Goal: Book appointment/travel/reservation

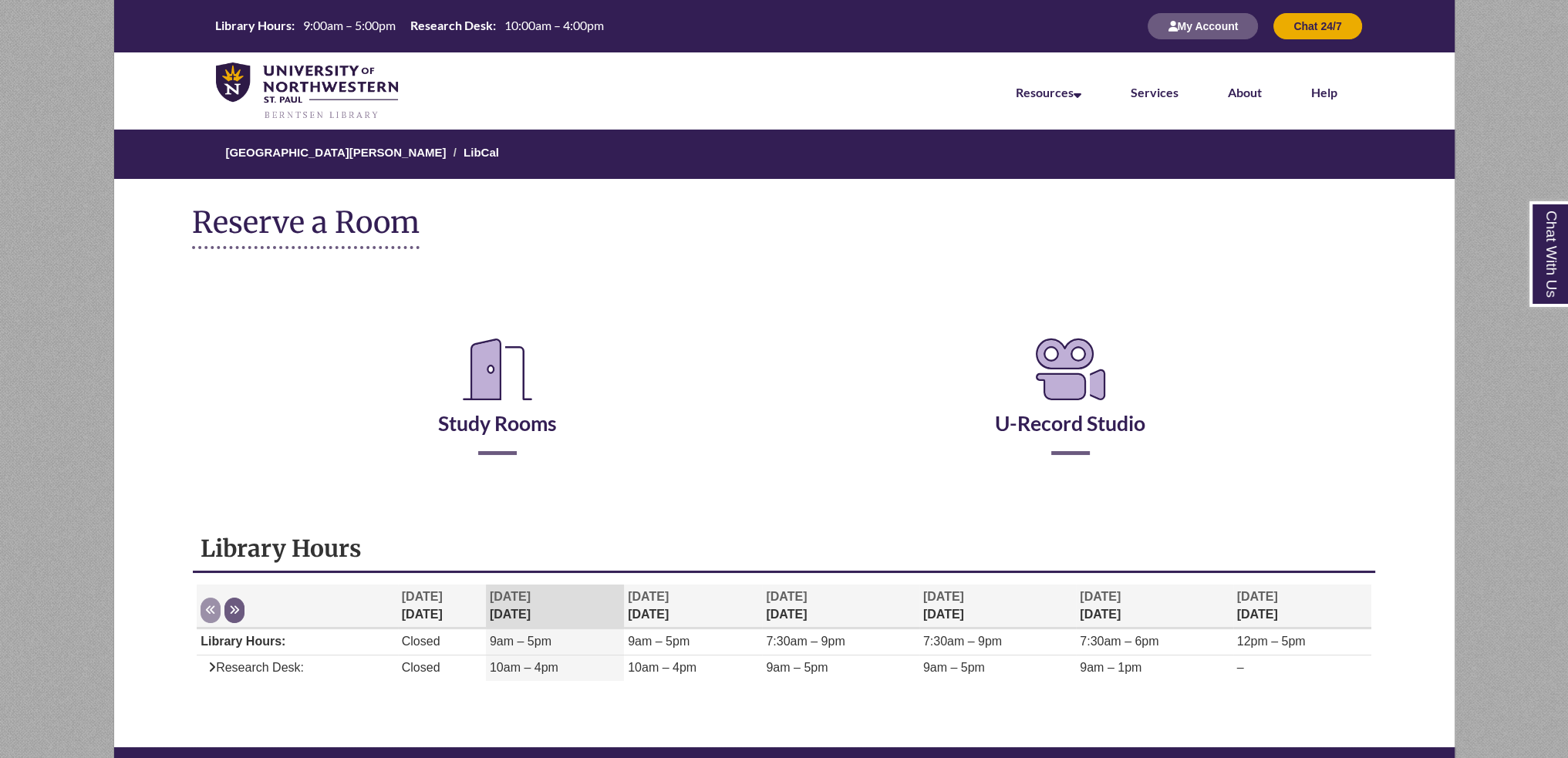
click at [352, 136] on ol "[GEOGRAPHIC_DATA][PERSON_NAME] LibCal" at bounding box center [784, 154] width 1342 height 50
click at [351, 149] on link "[GEOGRAPHIC_DATA][PERSON_NAME]" at bounding box center [335, 152] width 220 height 13
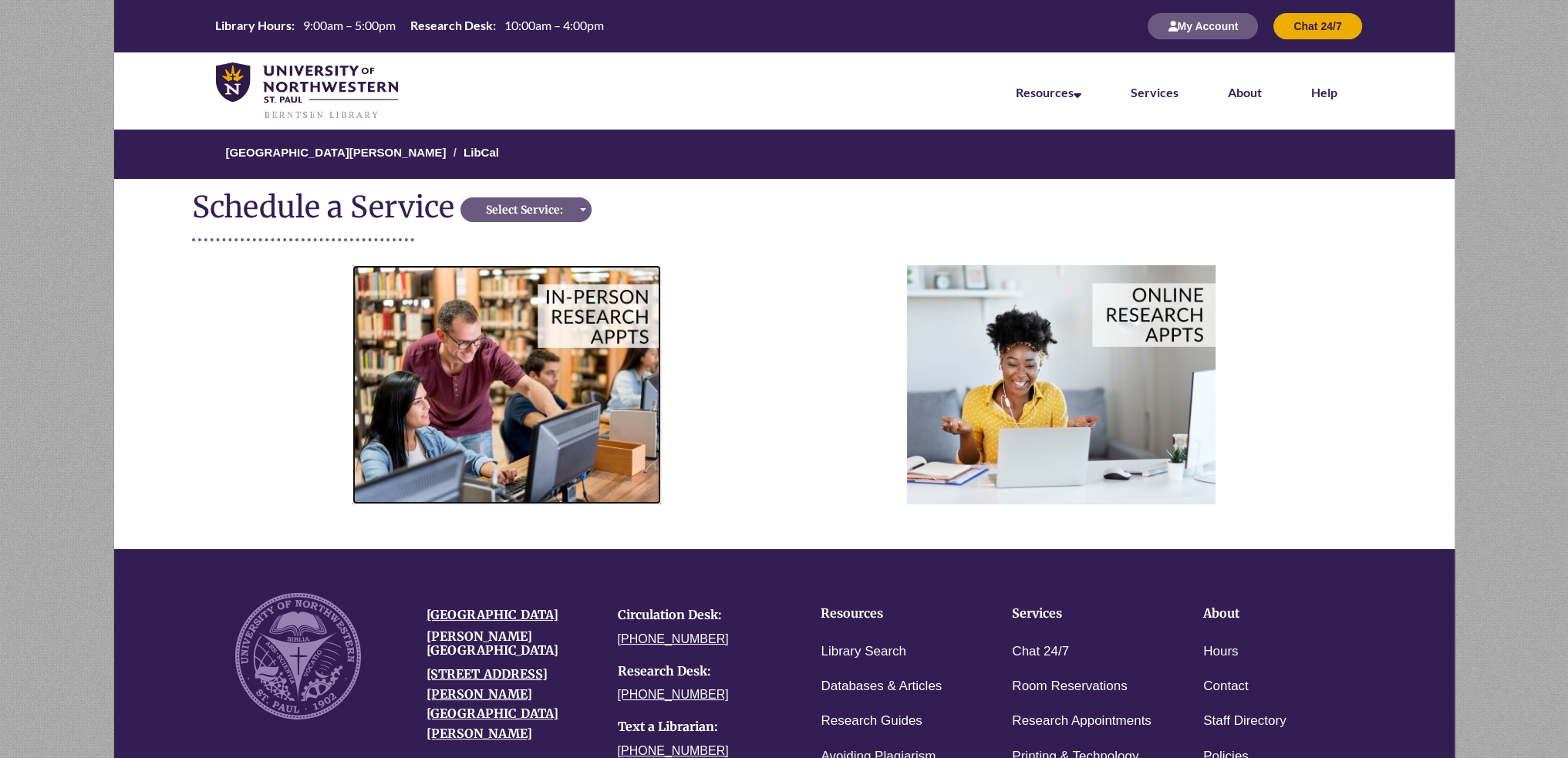
click at [592, 399] on img at bounding box center [507, 384] width 309 height 238
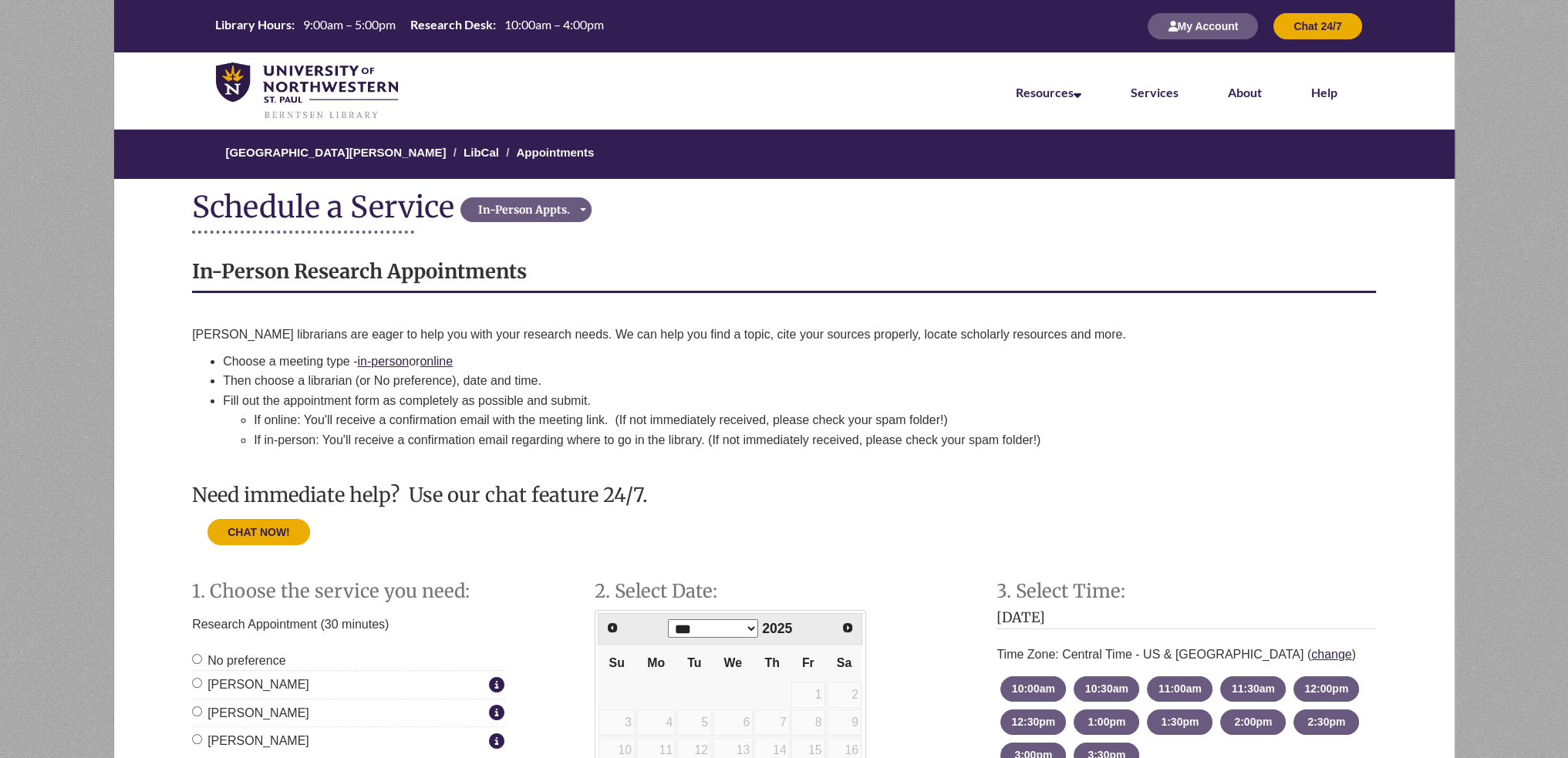
scroll to position [232, 0]
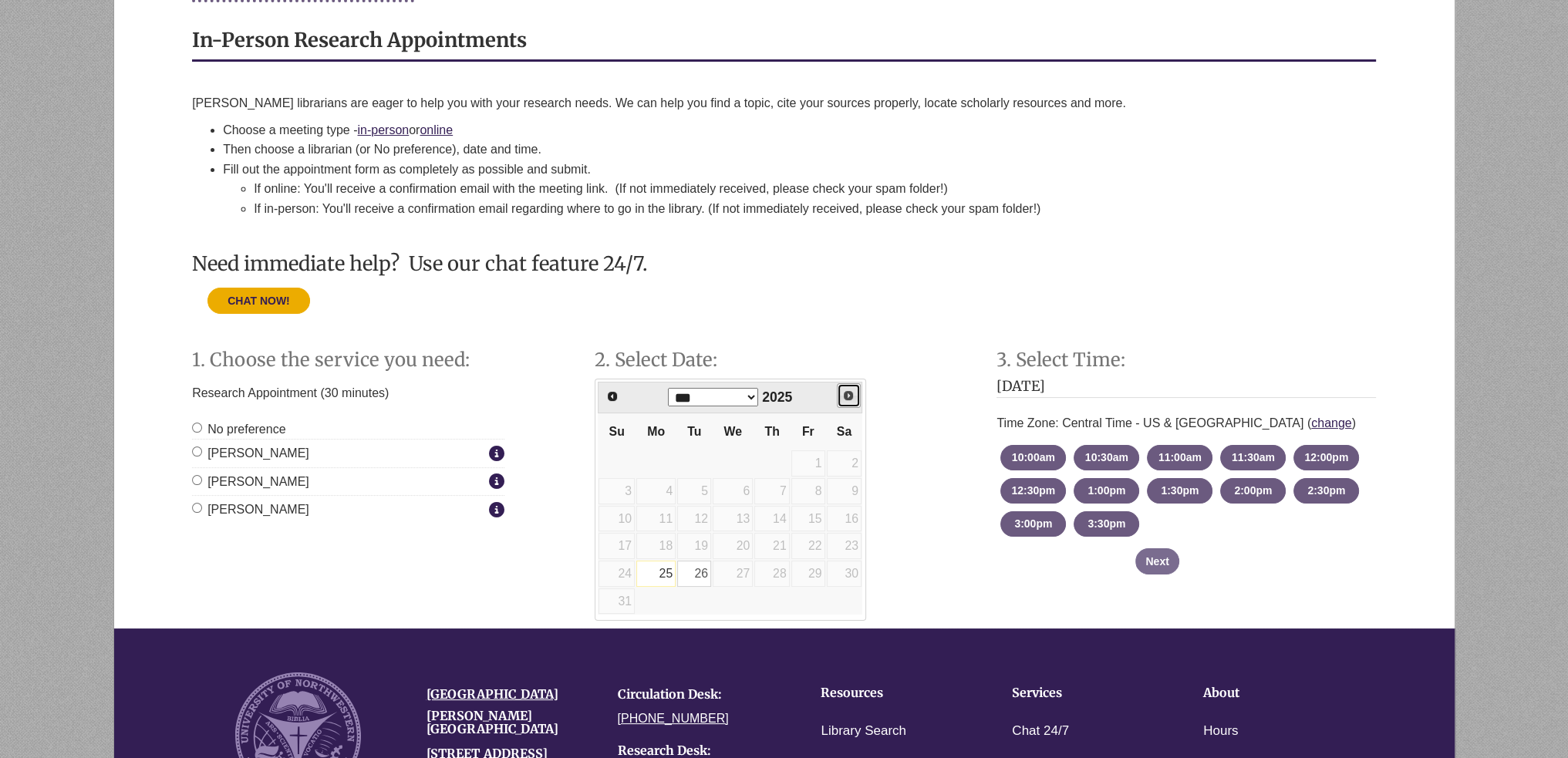
click at [845, 394] on span "Next" at bounding box center [848, 395] width 12 height 12
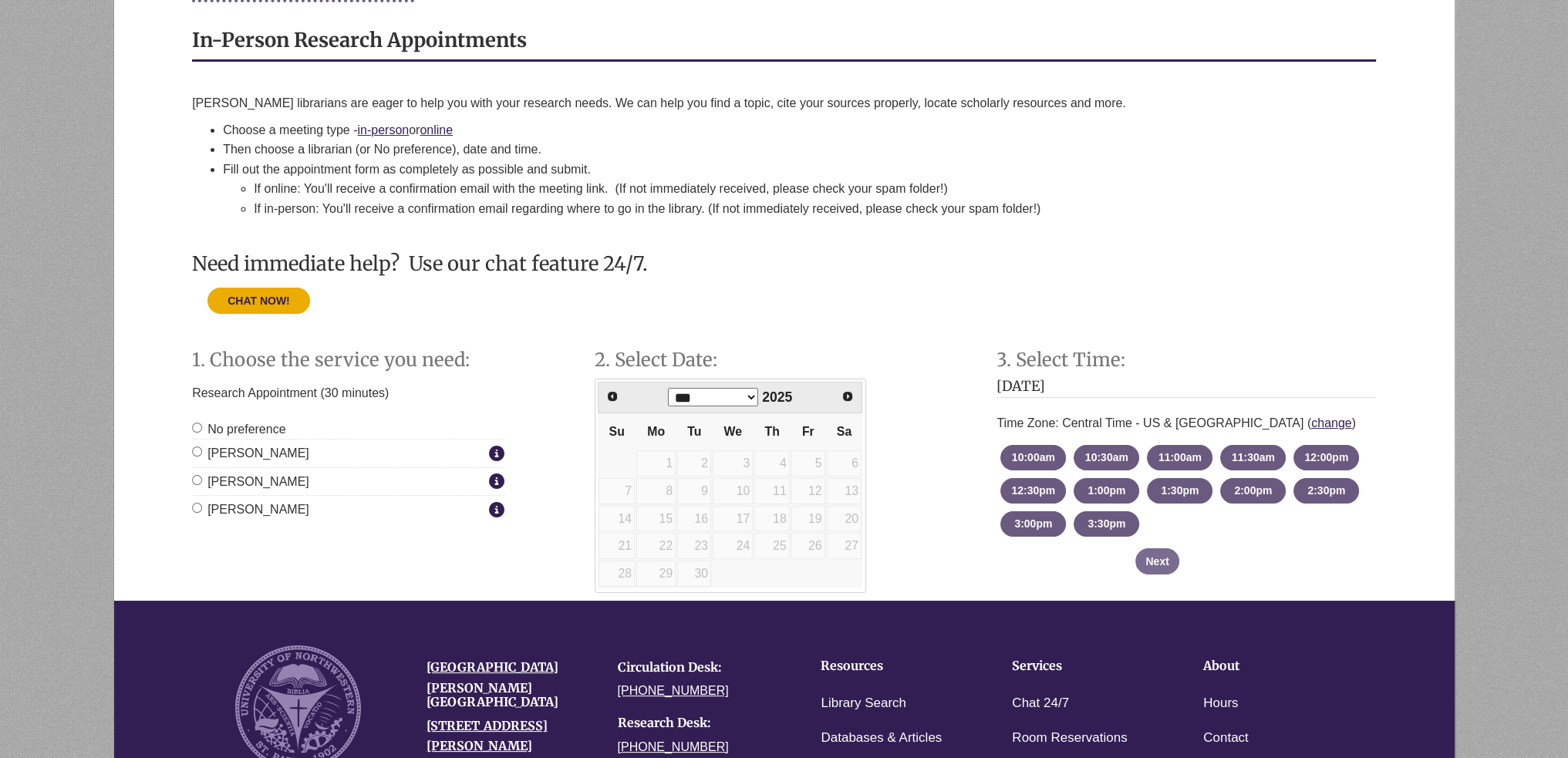
click at [444, 121] on li "Choose a meeting type - in-person or online" at bounding box center [799, 129] width 1153 height 20
click at [445, 126] on link "online" at bounding box center [436, 129] width 33 height 13
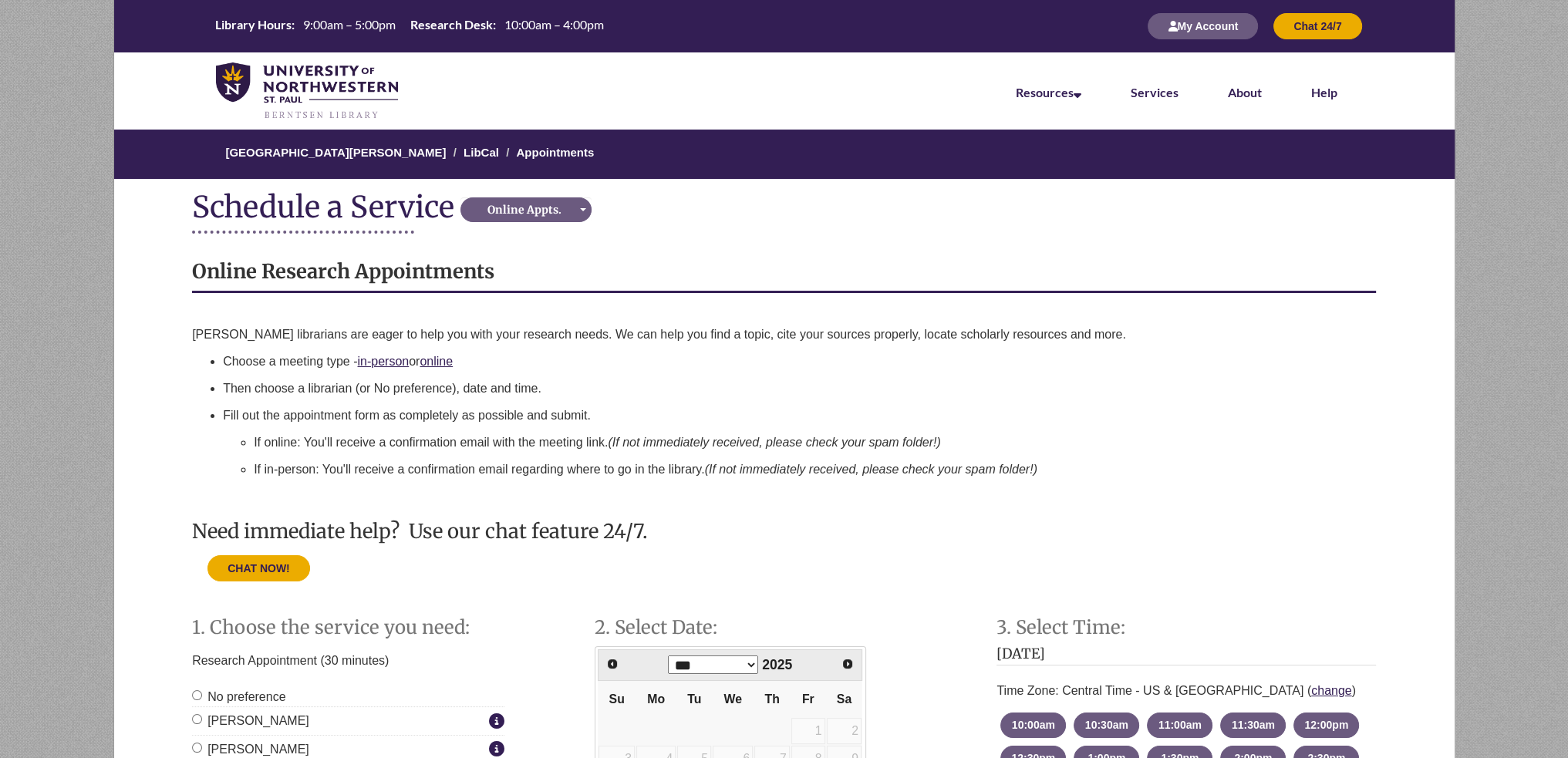
scroll to position [154, 0]
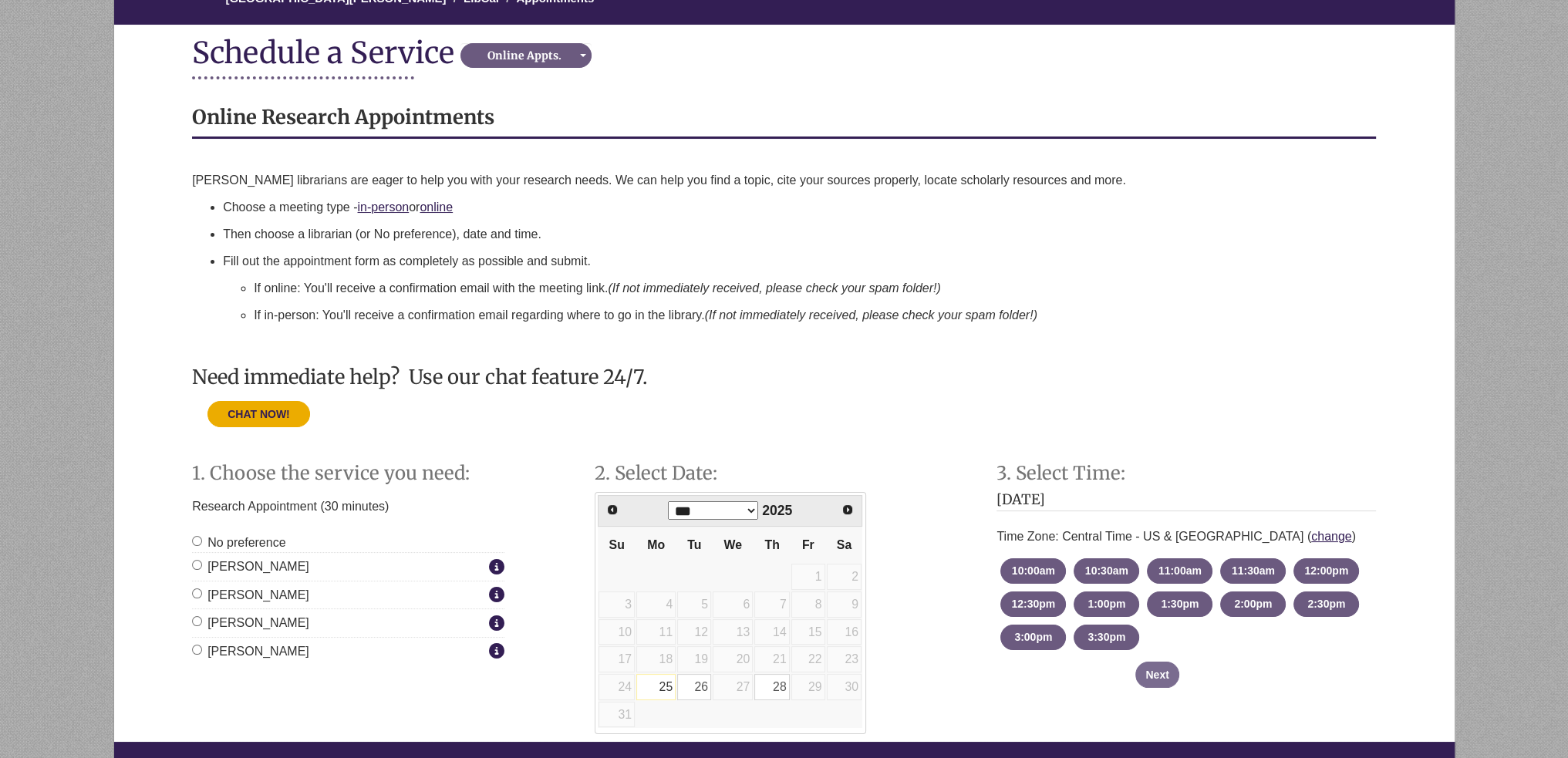
click at [730, 502] on select "*** *** *** *** *** *** *** *** *** *** *** ***" at bounding box center [713, 510] width 90 height 19
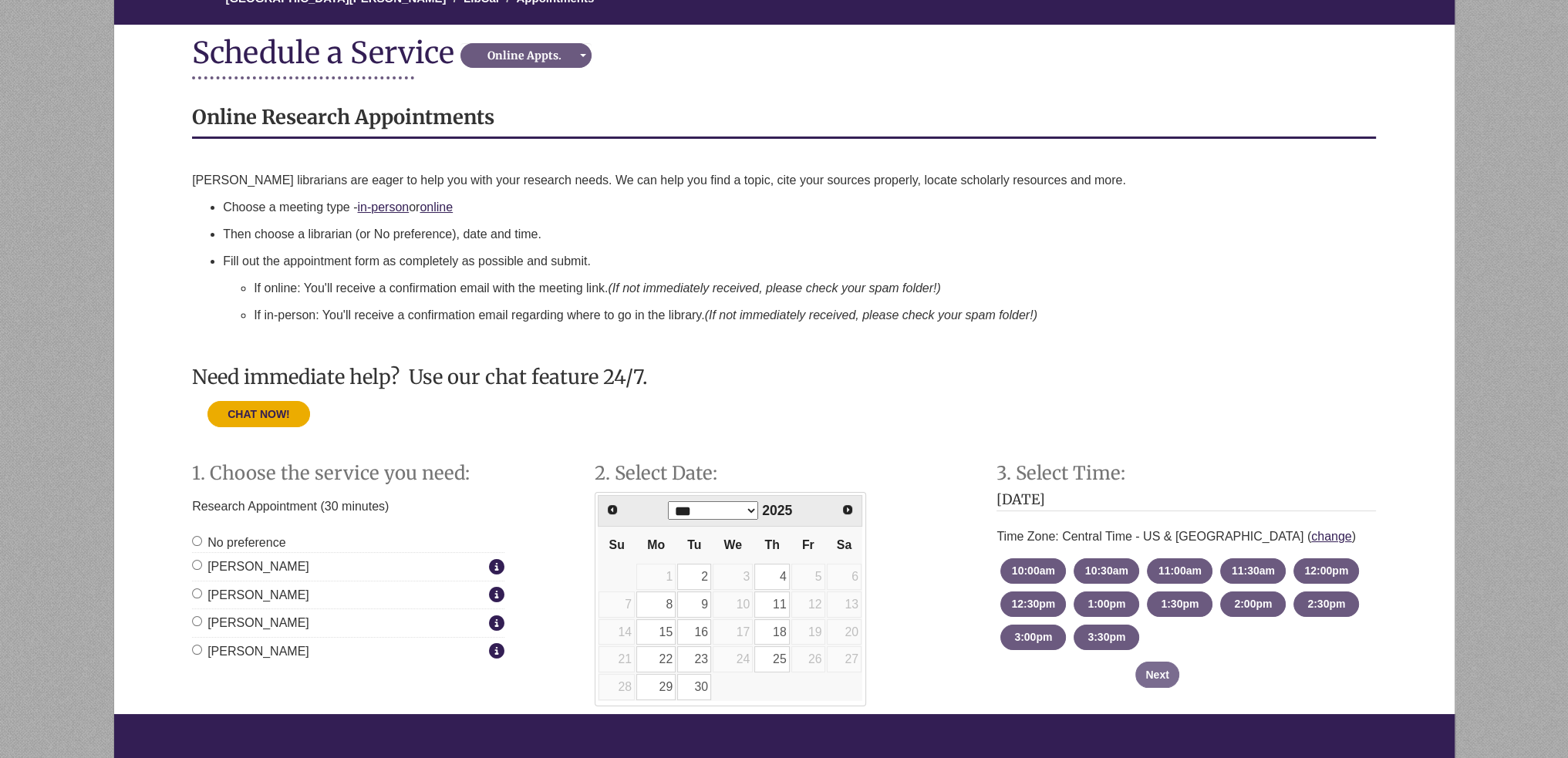
scroll to position [309, 0]
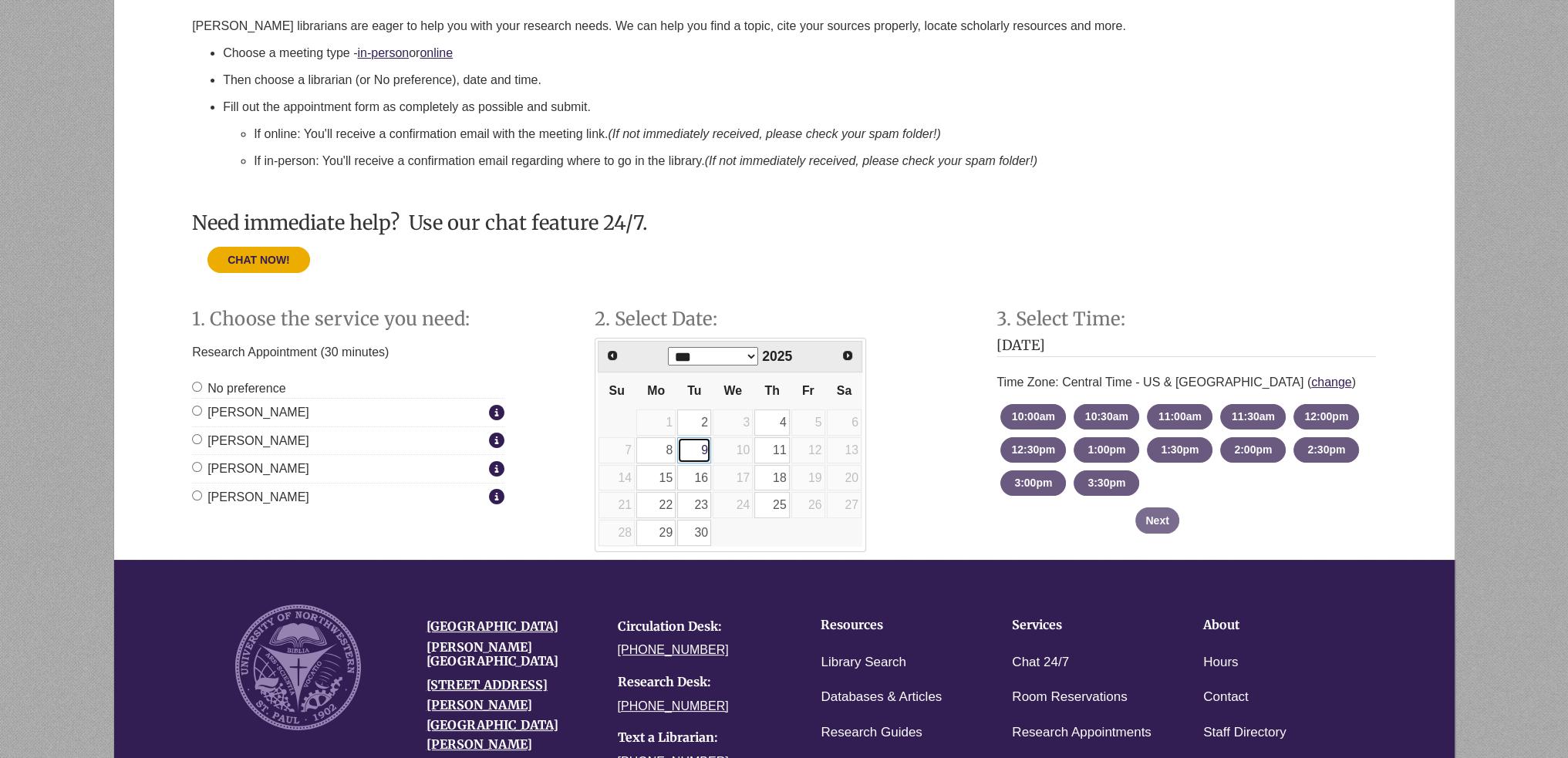
click at [684, 444] on link "9" at bounding box center [694, 450] width 34 height 27
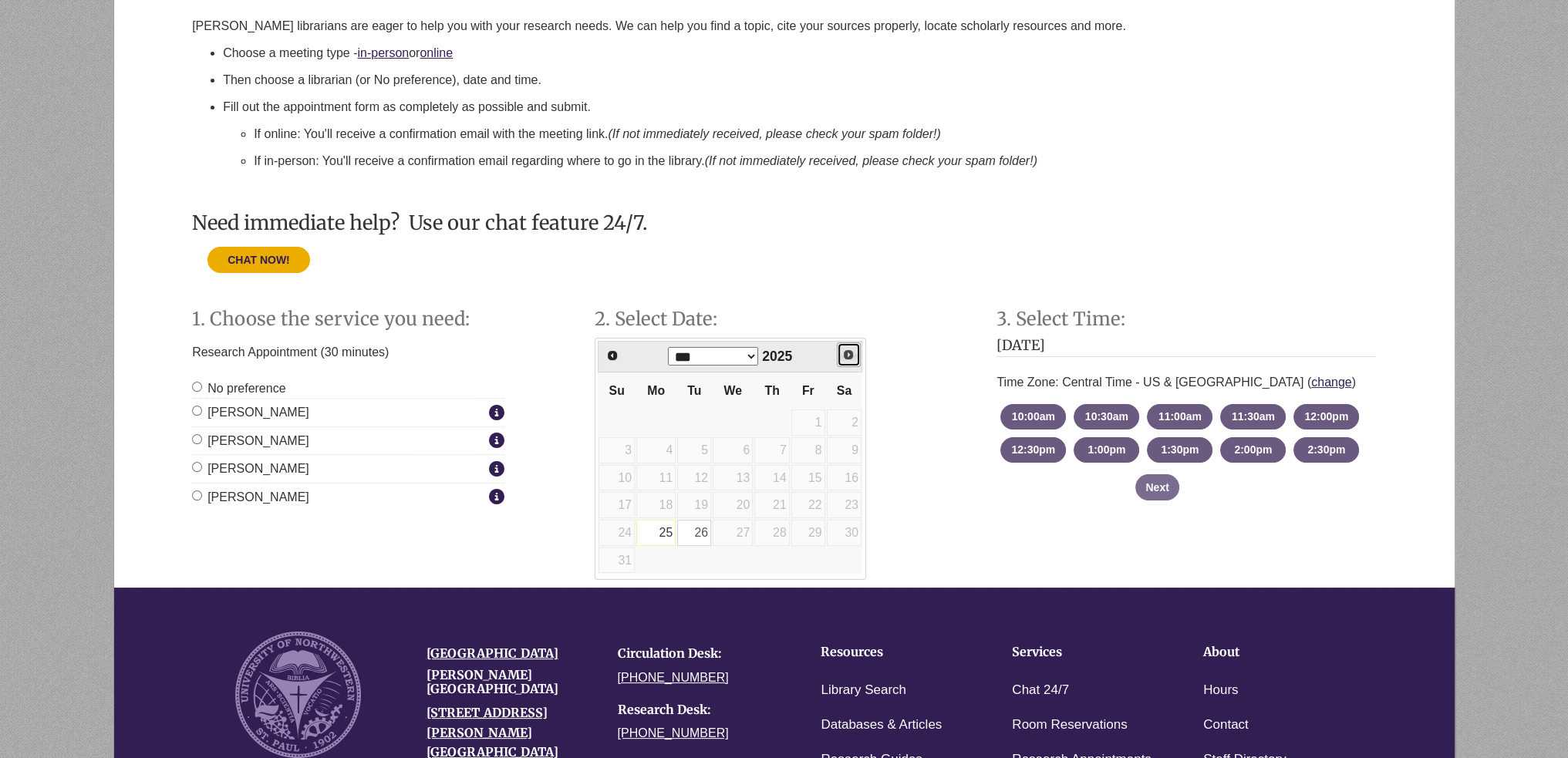
click at [848, 355] on span "Next" at bounding box center [848, 354] width 12 height 12
click at [846, 358] on span "Next" at bounding box center [848, 354] width 12 height 12
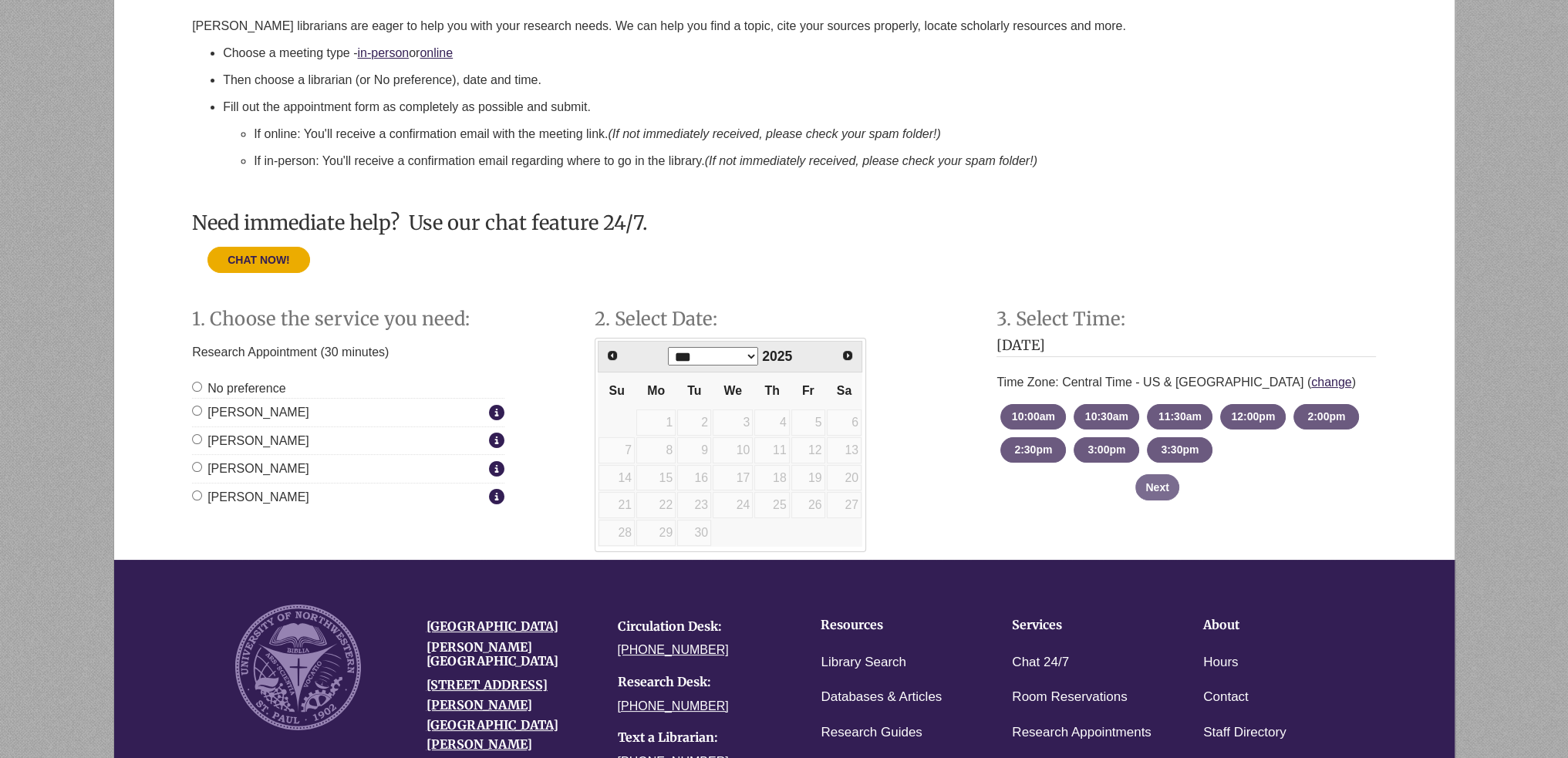
click at [253, 454] on div "No preference Greg Rosauer More info about Greg Rosauer Nathan Farley More info…" at bounding box center [348, 442] width 312 height 129
click at [250, 462] on label "Ruth McGuire" at bounding box center [339, 468] width 293 height 20
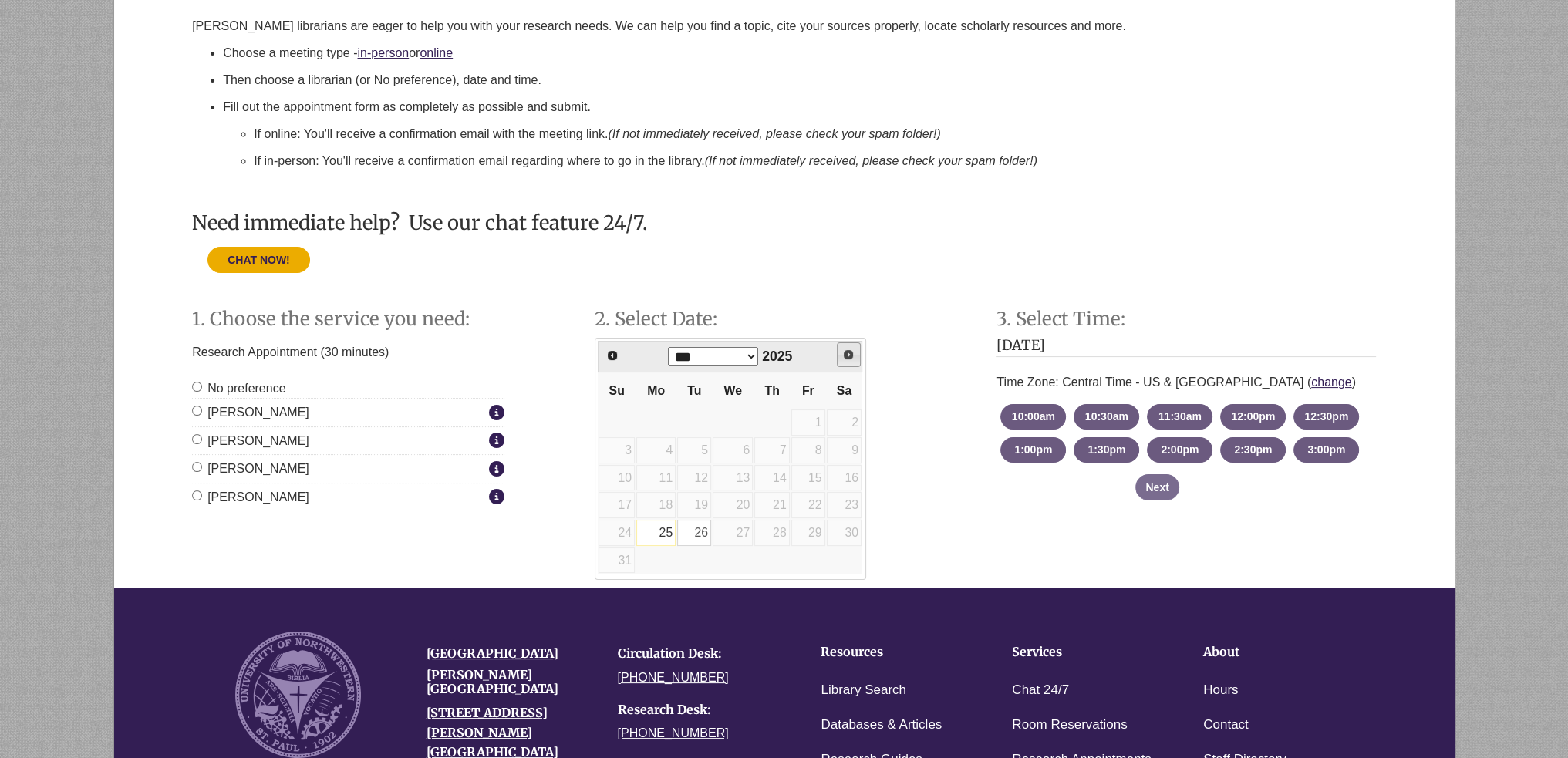
click at [862, 356] on div "Prev Next *** *** *** *** *** *** *** *** *** *** *** *** 2025 Su Mo Tu We Th F…" at bounding box center [730, 459] width 271 height 242
click at [857, 362] on link "Next" at bounding box center [848, 355] width 25 height 25
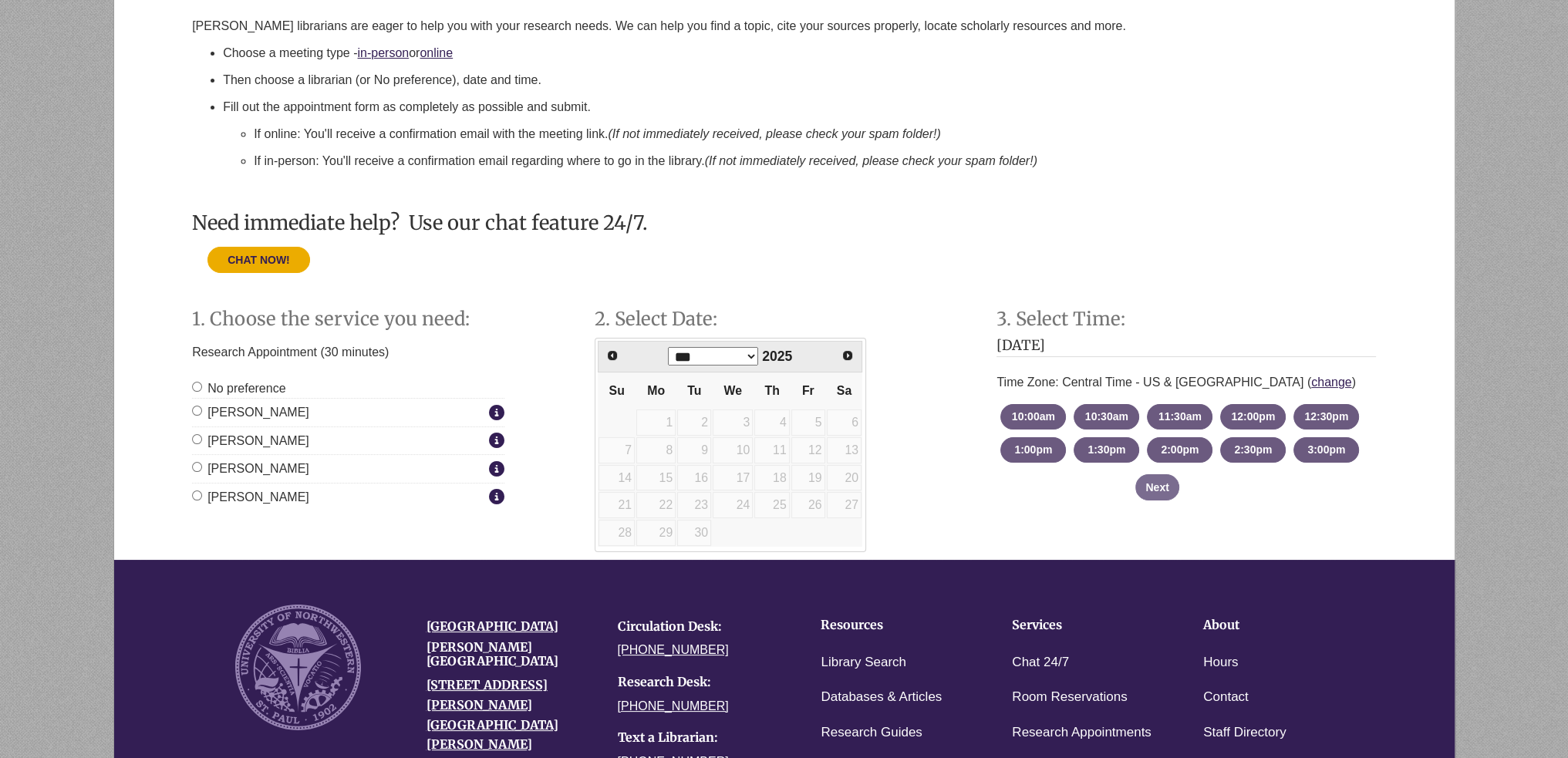
click at [247, 492] on label "Becky Halberg" at bounding box center [339, 496] width 293 height 20
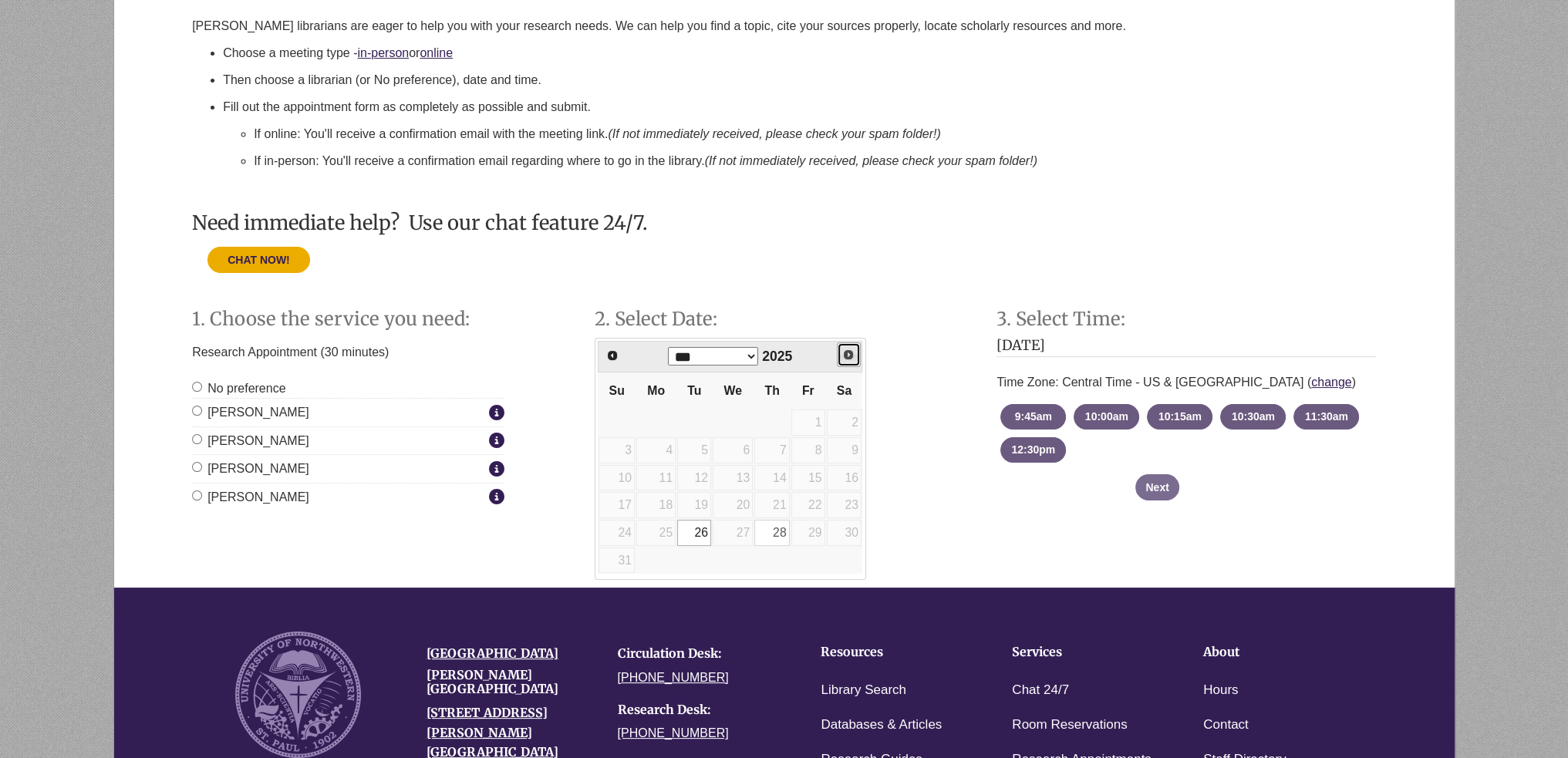
click at [848, 355] on span "Next" at bounding box center [848, 354] width 12 height 12
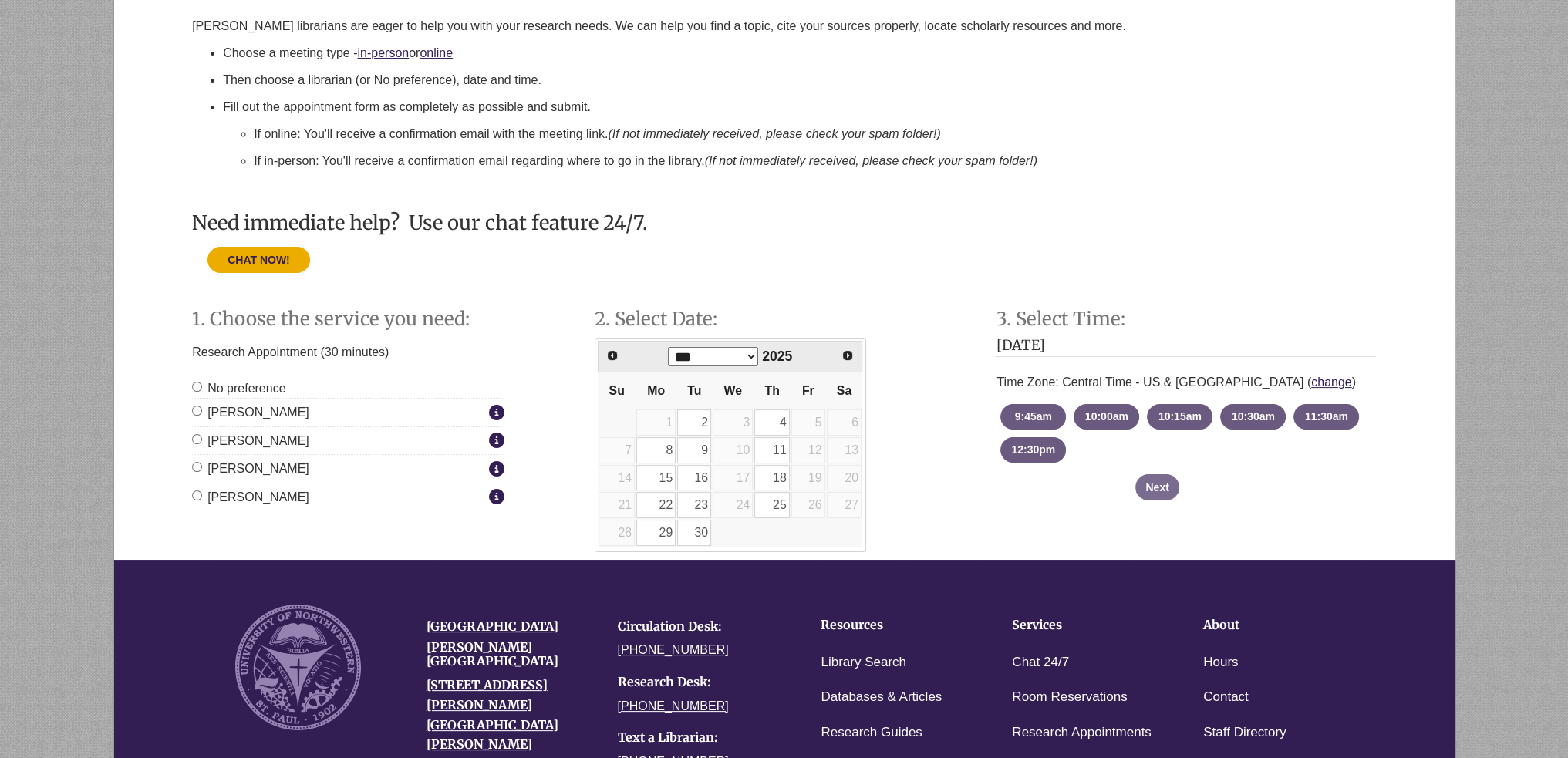
scroll to position [0, 0]
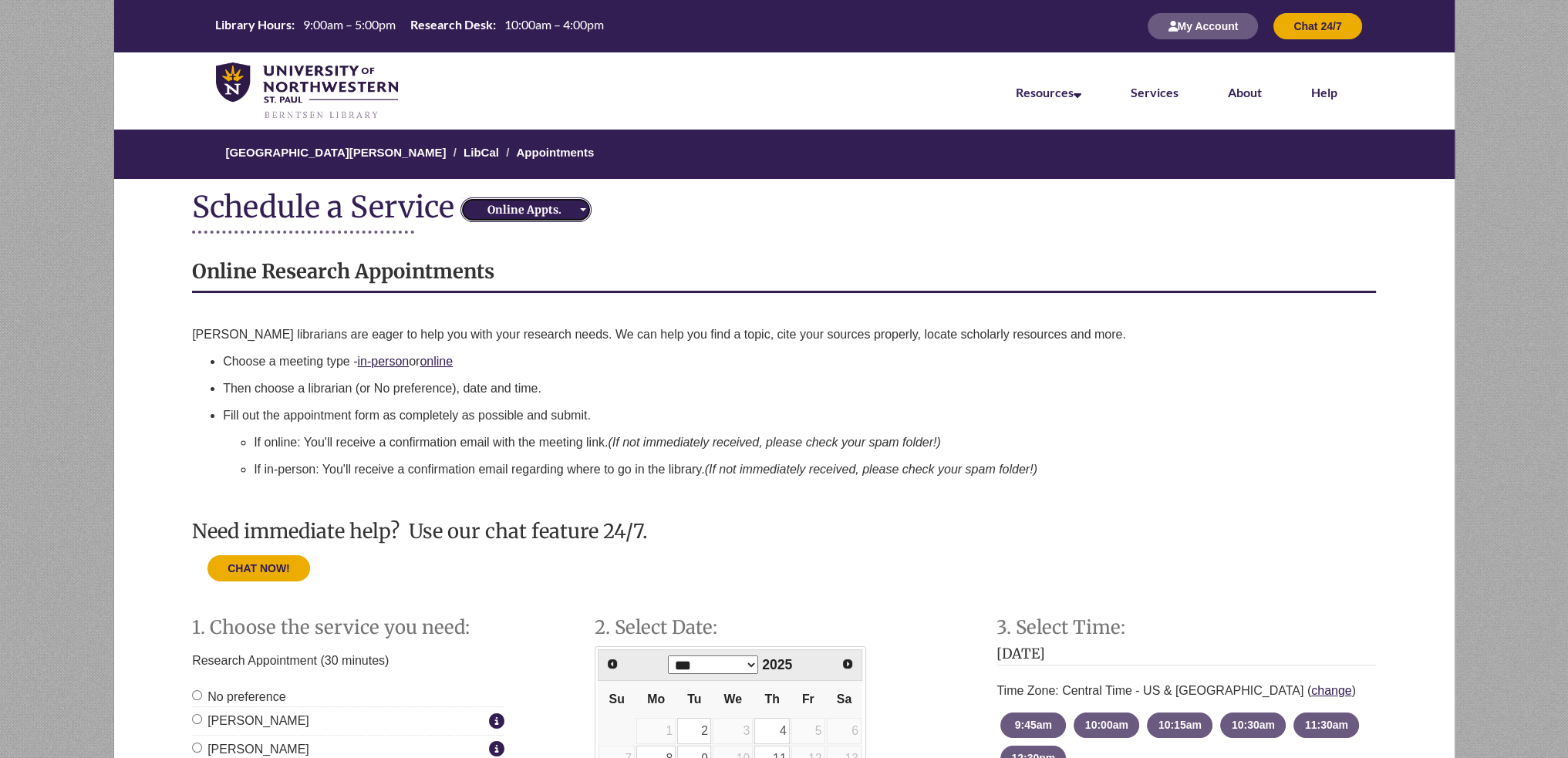
click at [503, 199] on button "Online Appts." at bounding box center [526, 209] width 131 height 25
click at [518, 250] on span "In-Person Appts." at bounding box center [521, 258] width 87 height 15
select select "**********"
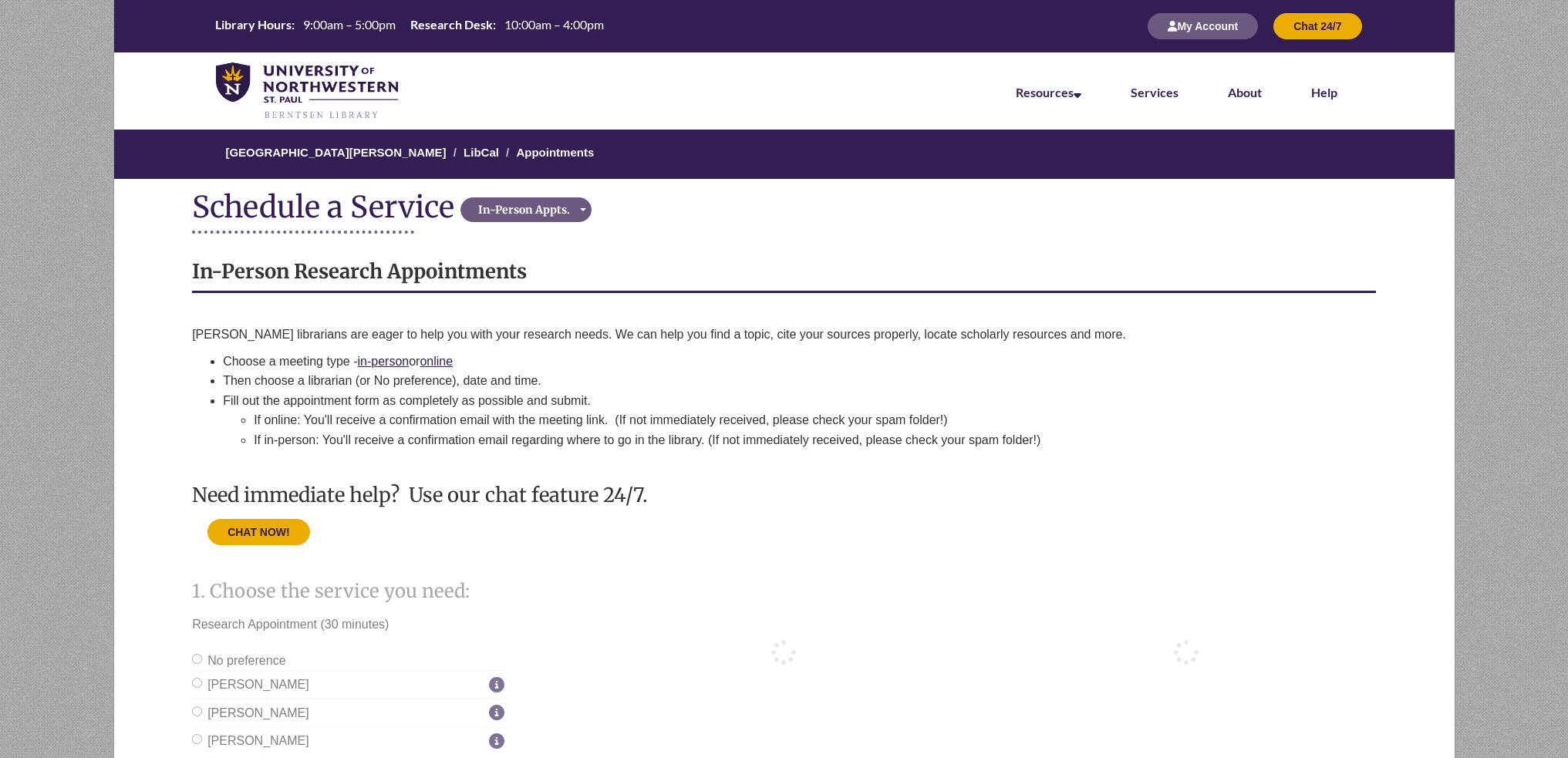
scroll to position [190, 0]
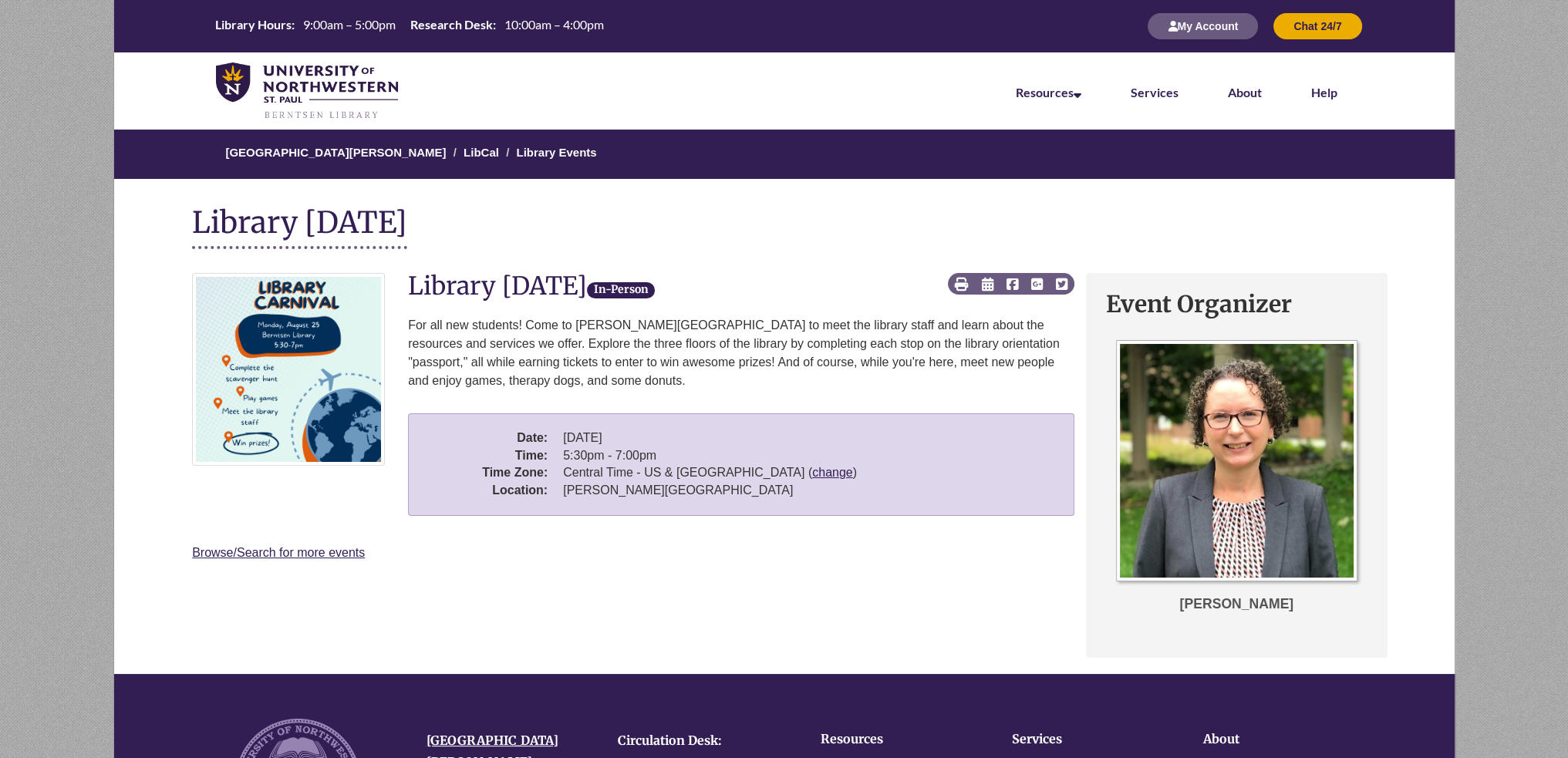
click at [475, 159] on li "LibCal" at bounding box center [474, 153] width 50 height 19
click at [473, 159] on li "LibCal" at bounding box center [474, 153] width 50 height 19
click at [469, 154] on link "LibCal" at bounding box center [480, 152] width 35 height 13
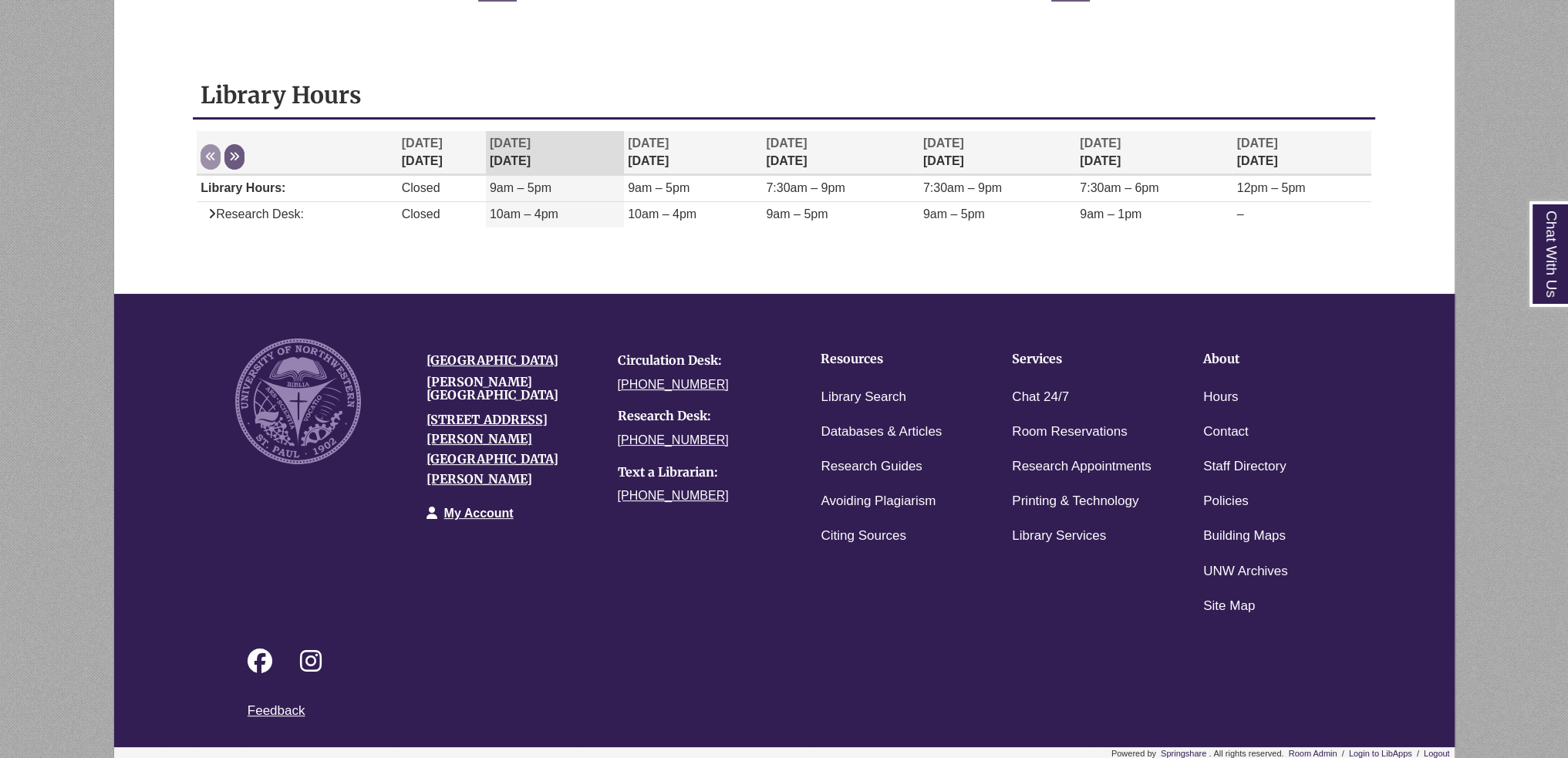
scroll to position [145, 0]
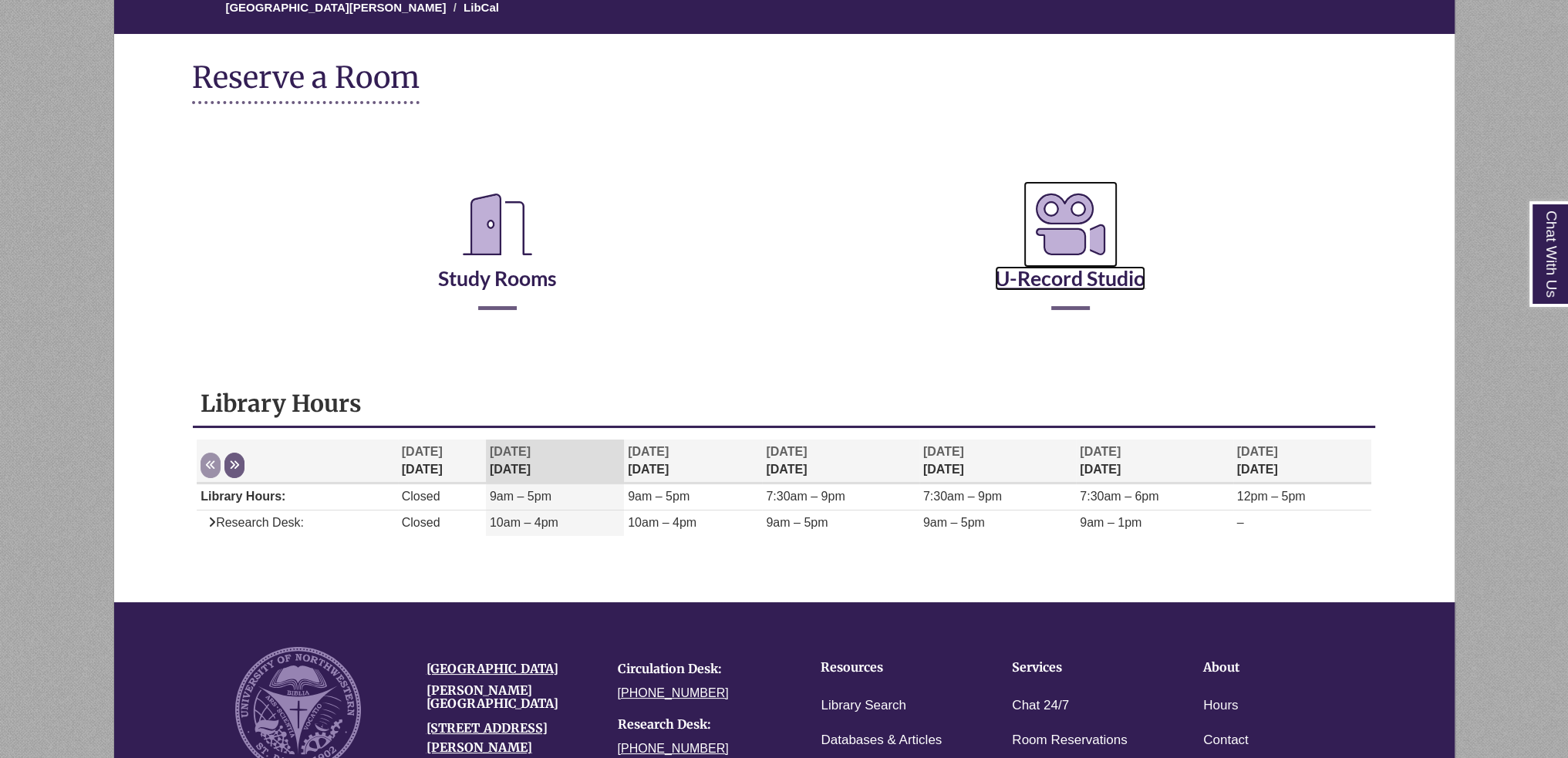
click at [1127, 275] on link "U-Record Studio" at bounding box center [1070, 259] width 150 height 63
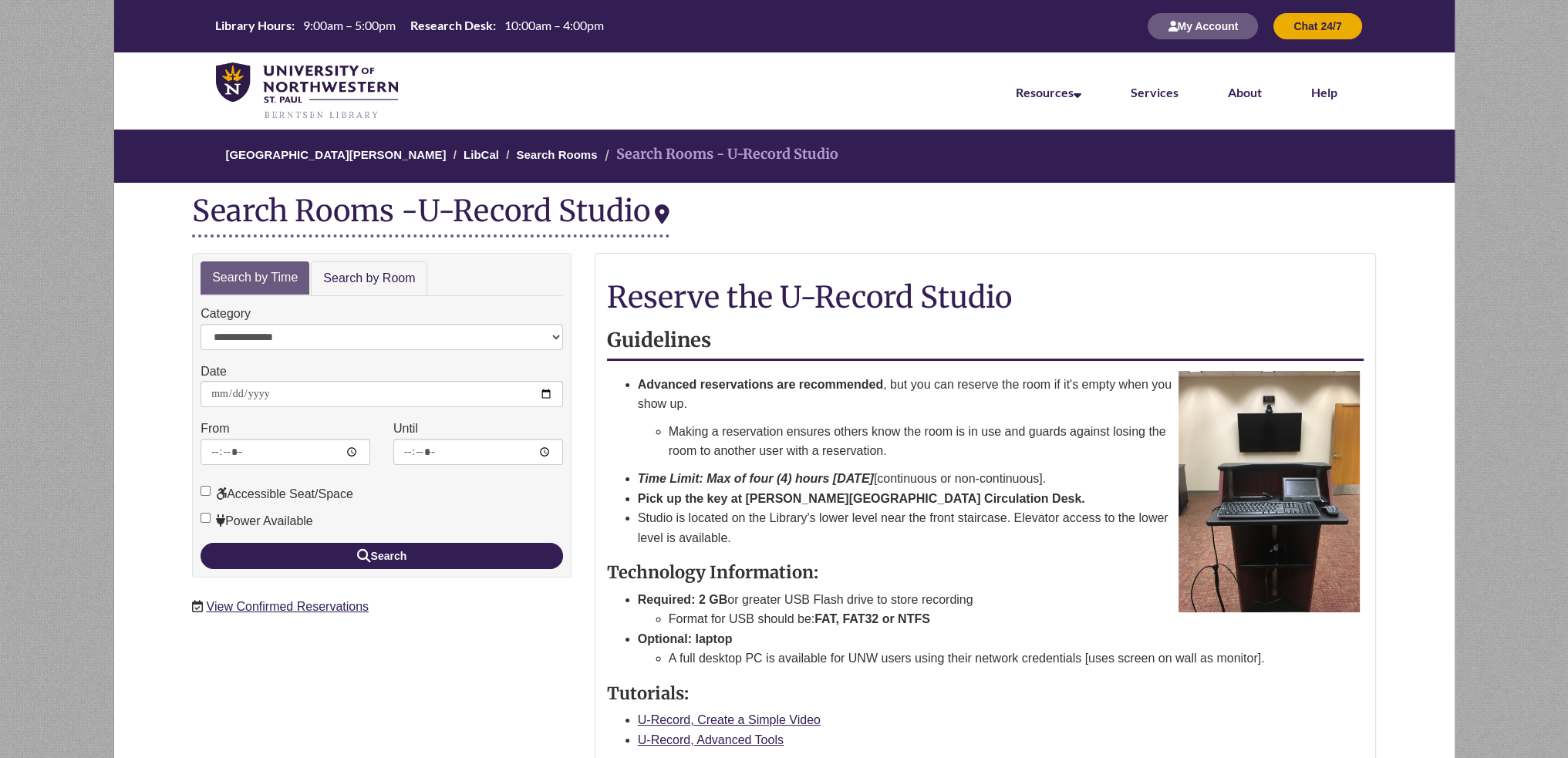
scroll to position [462, 0]
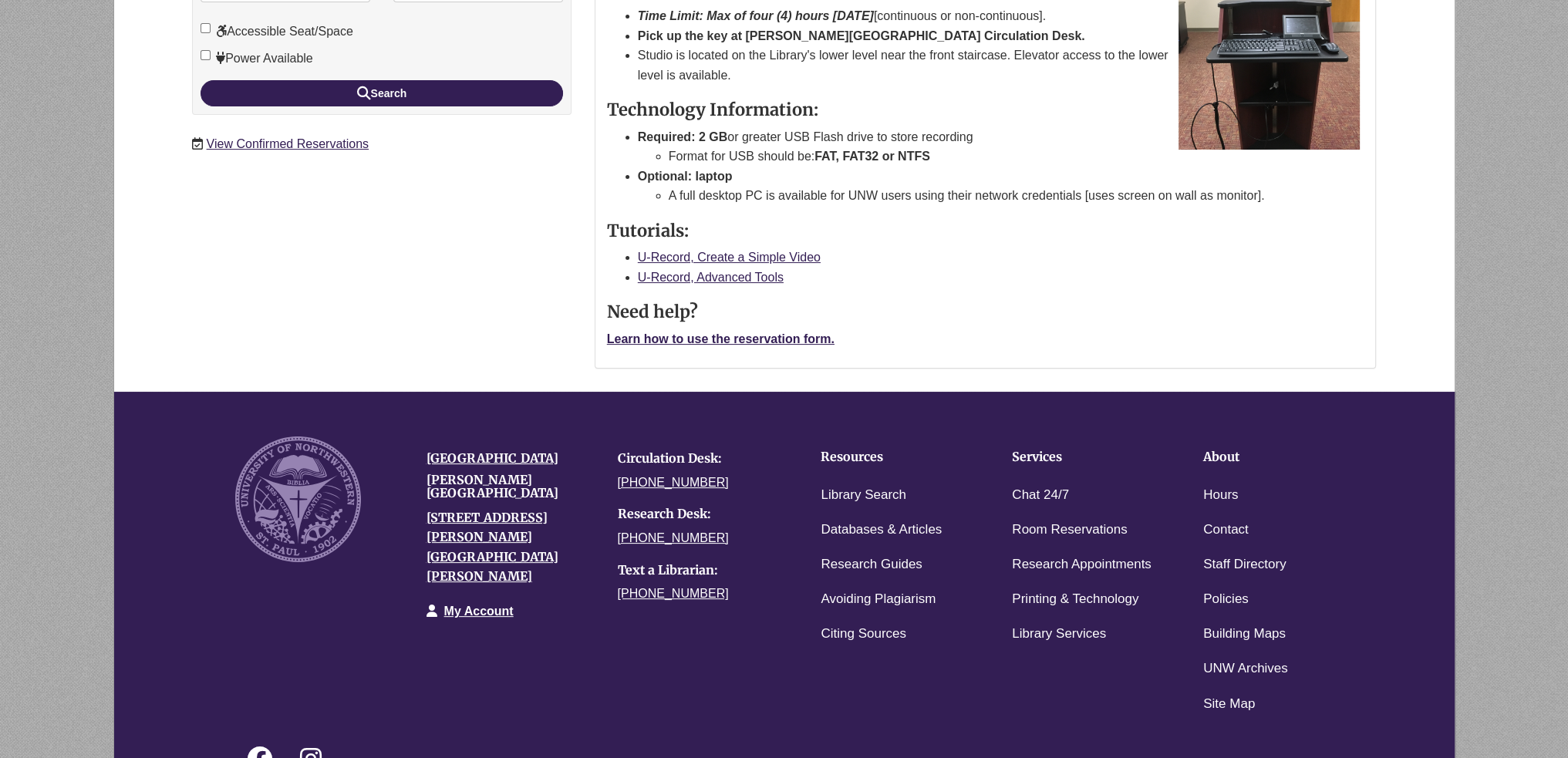
click at [1064, 544] on li "Room Reservations" at bounding box center [1083, 530] width 168 height 34
click at [1064, 533] on link "Room Reservations" at bounding box center [1069, 530] width 115 height 22
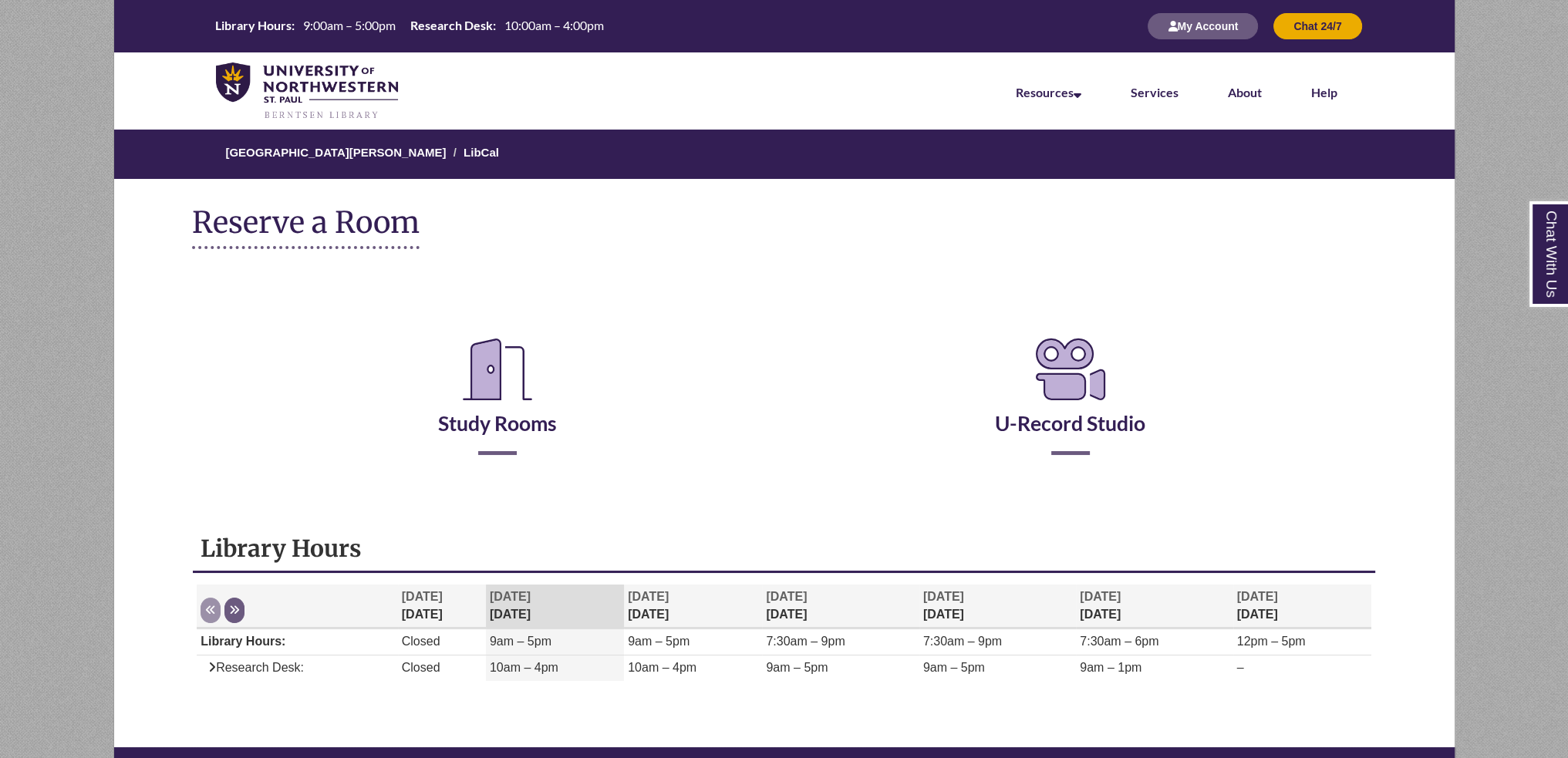
drag, startPoint x: 586, startPoint y: 441, endPoint x: 539, endPoint y: 443, distance: 47.0
click at [570, 441] on h2 "Study Rooms" at bounding box center [498, 389] width 549 height 128
click at [539, 443] on h2 "Study Rooms" at bounding box center [498, 389] width 549 height 128
click at [549, 424] on link "Study Rooms" at bounding box center [498, 404] width 118 height 63
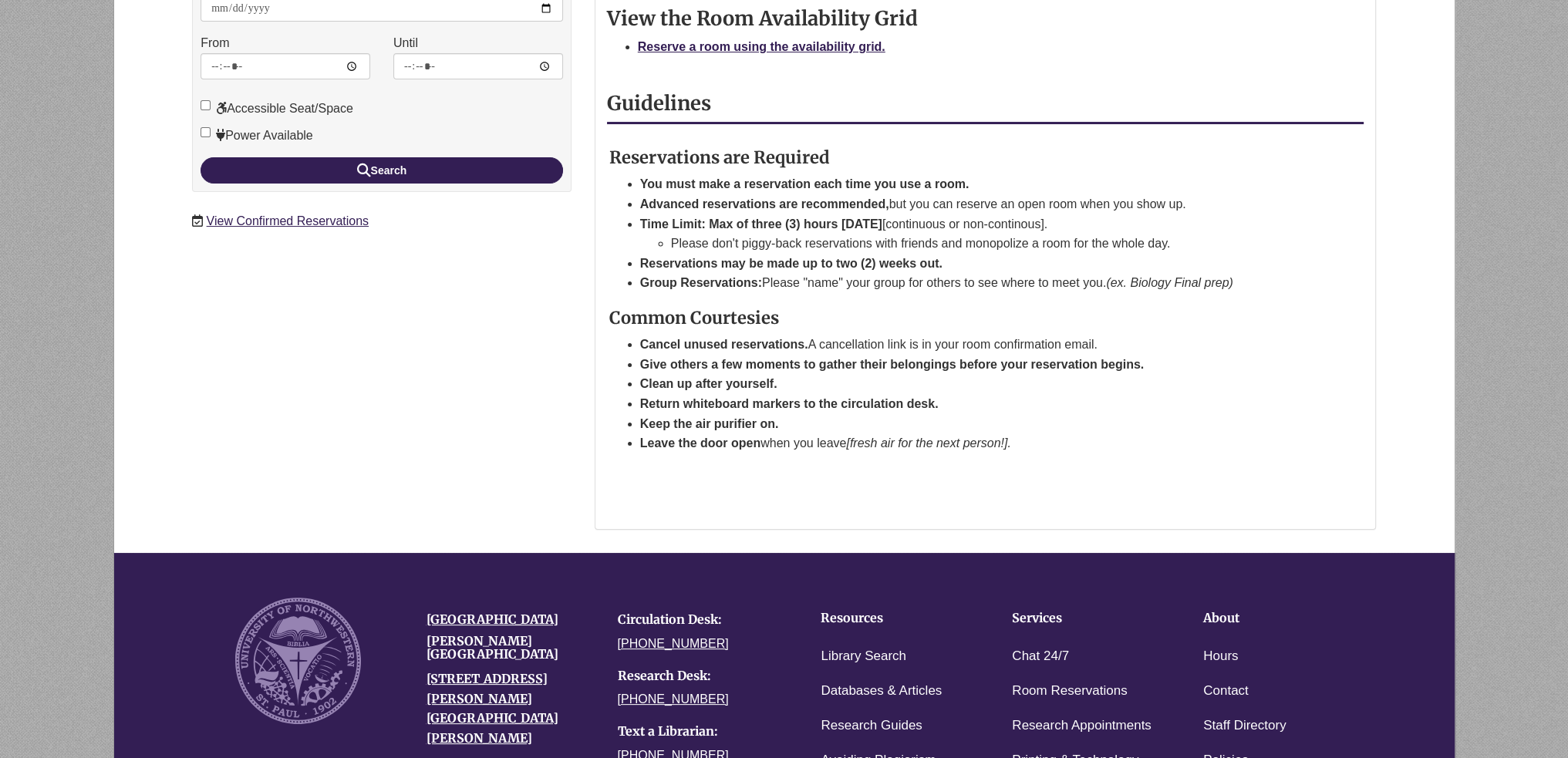
scroll to position [645, 0]
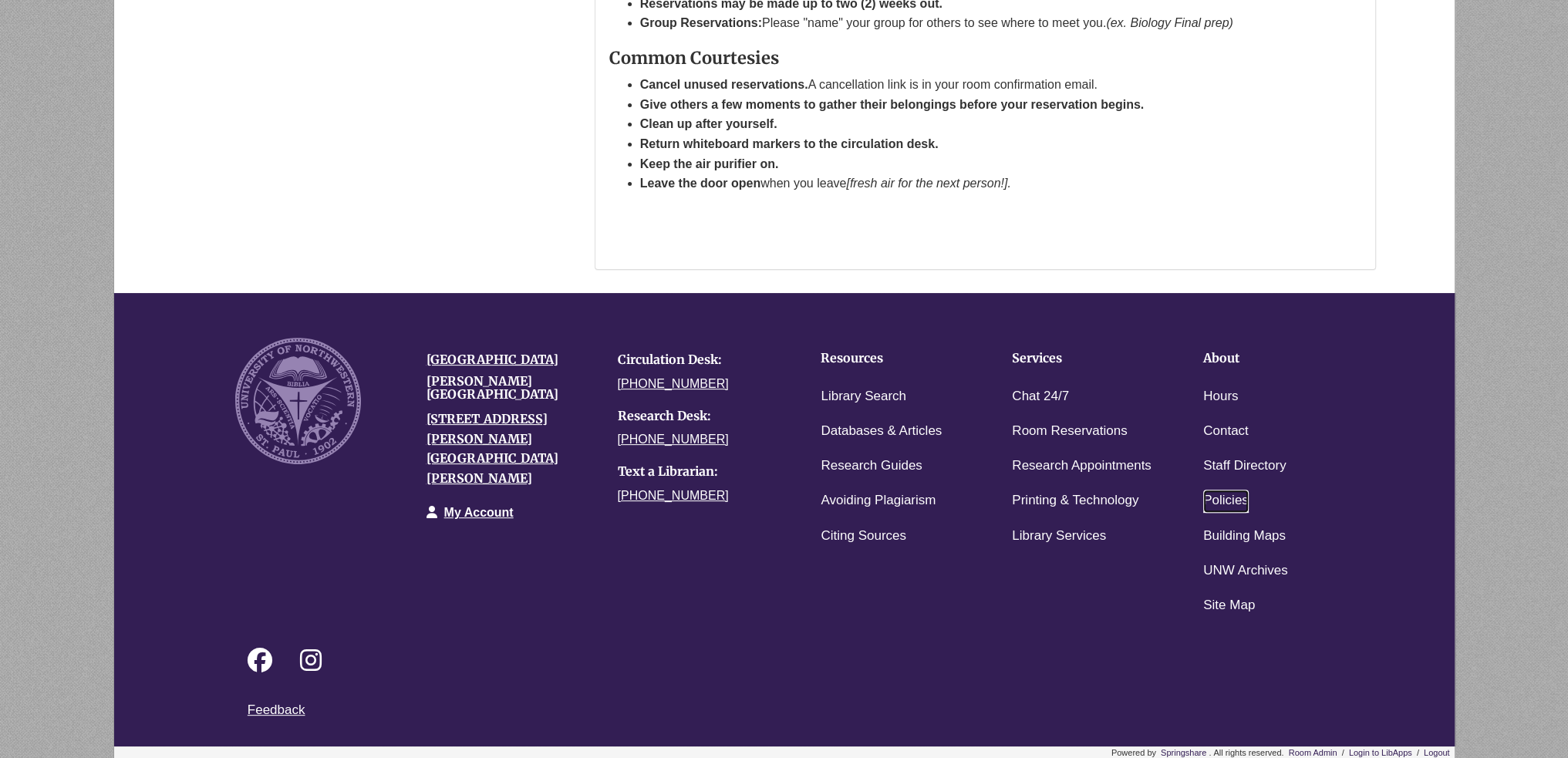
click at [1214, 501] on link "Policies" at bounding box center [1225, 501] width 45 height 22
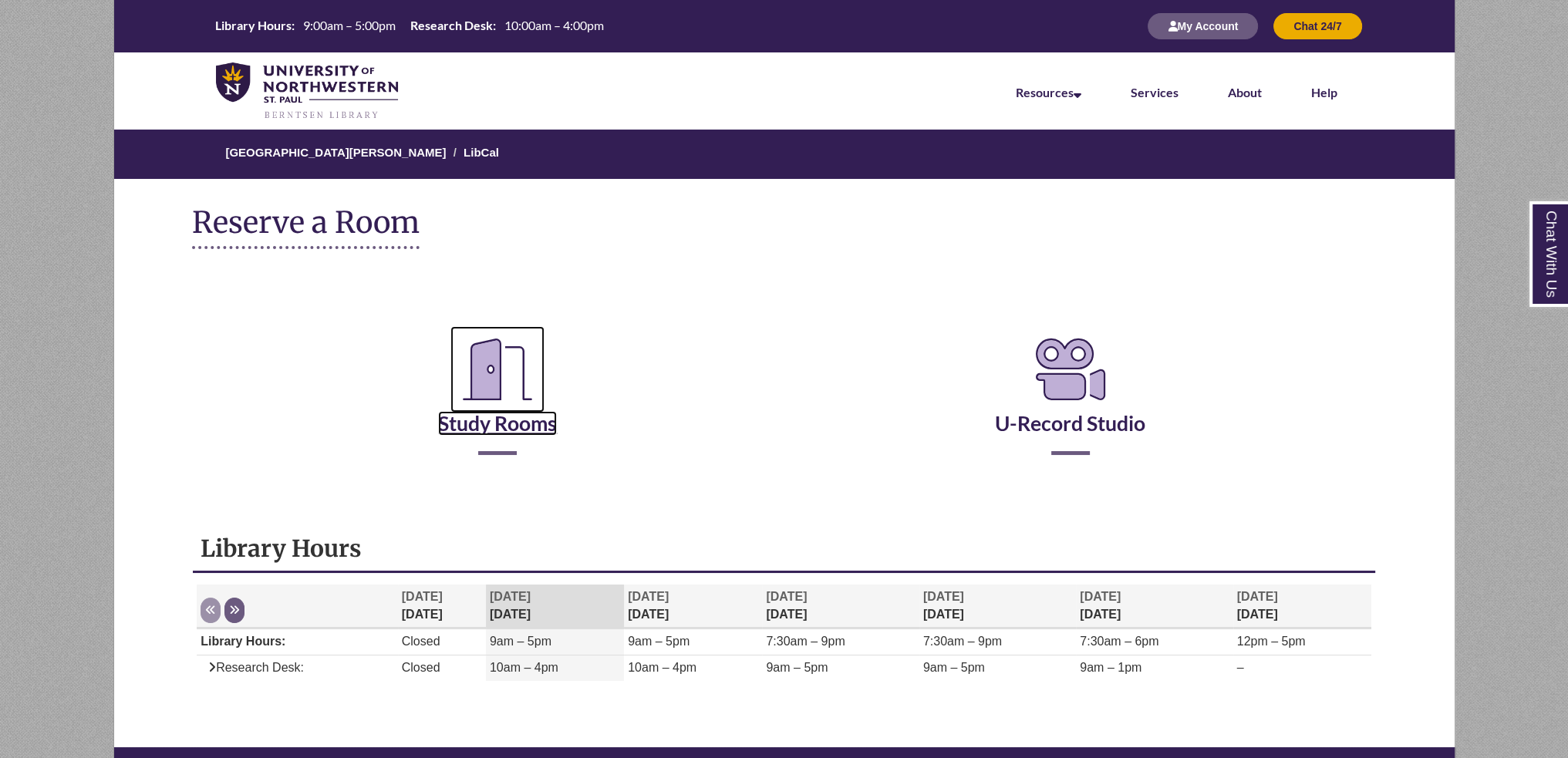
click at [496, 434] on link "Study Rooms" at bounding box center [498, 404] width 118 height 63
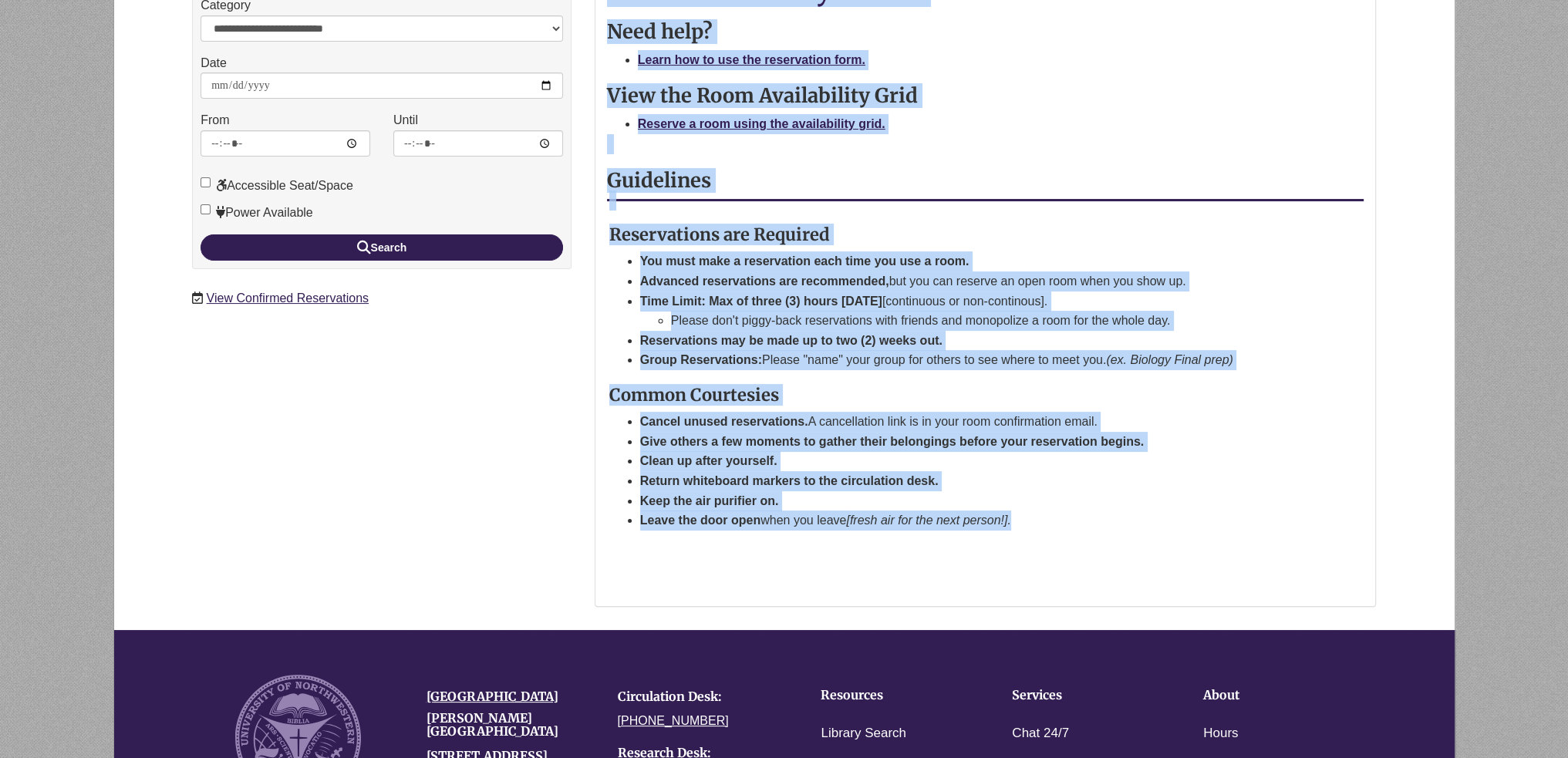
scroll to position [154, 0]
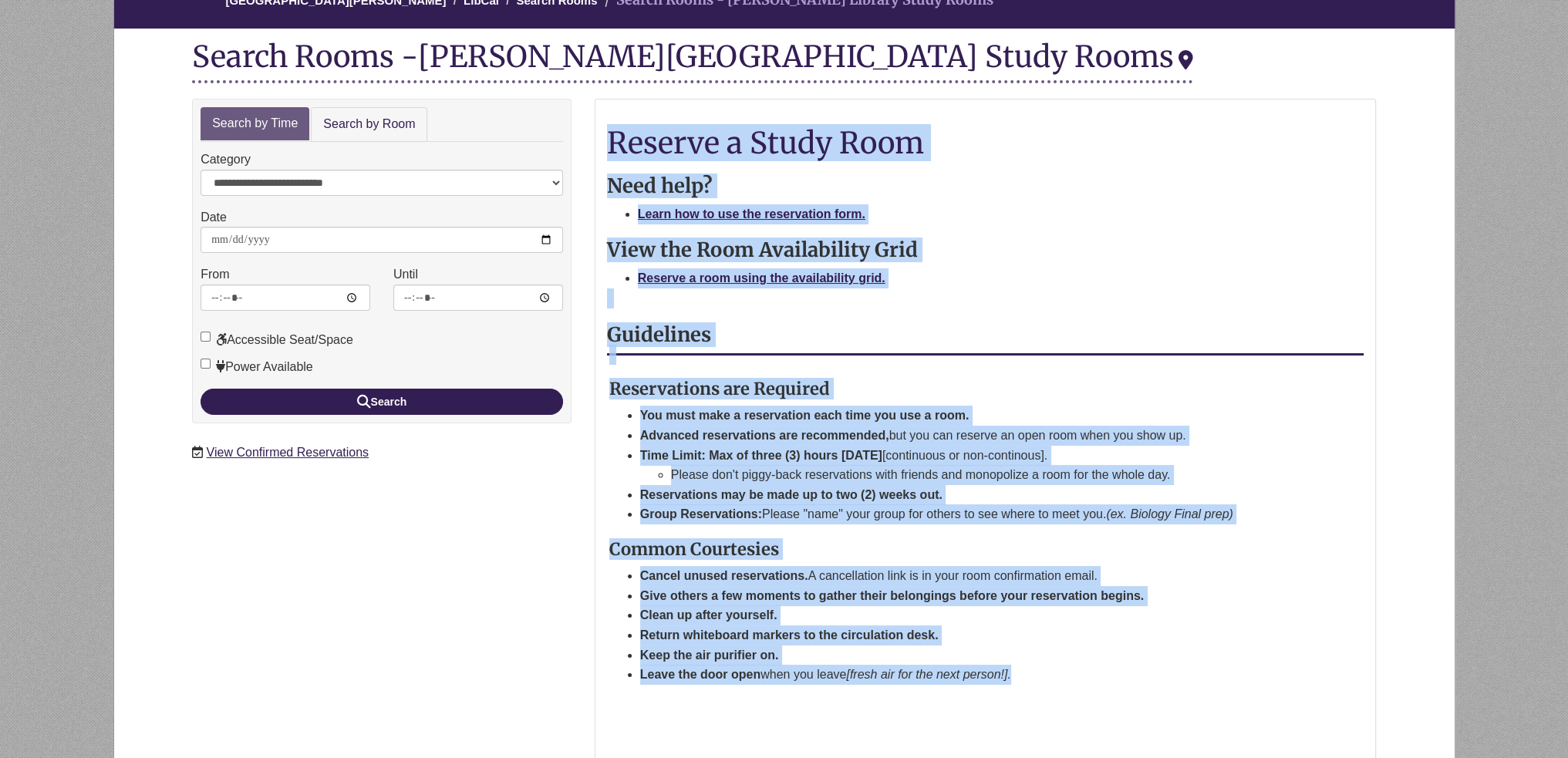
drag, startPoint x: 1029, startPoint y: 520, endPoint x: 600, endPoint y: 141, distance: 572.4
click at [600, 141] on div "Reserve a Study Room Need help? Learn how to use the reservation form. View the…" at bounding box center [985, 430] width 780 height 660
copy div "Reserve a Study Room Need help? Learn how to use the reservation form. View the…"
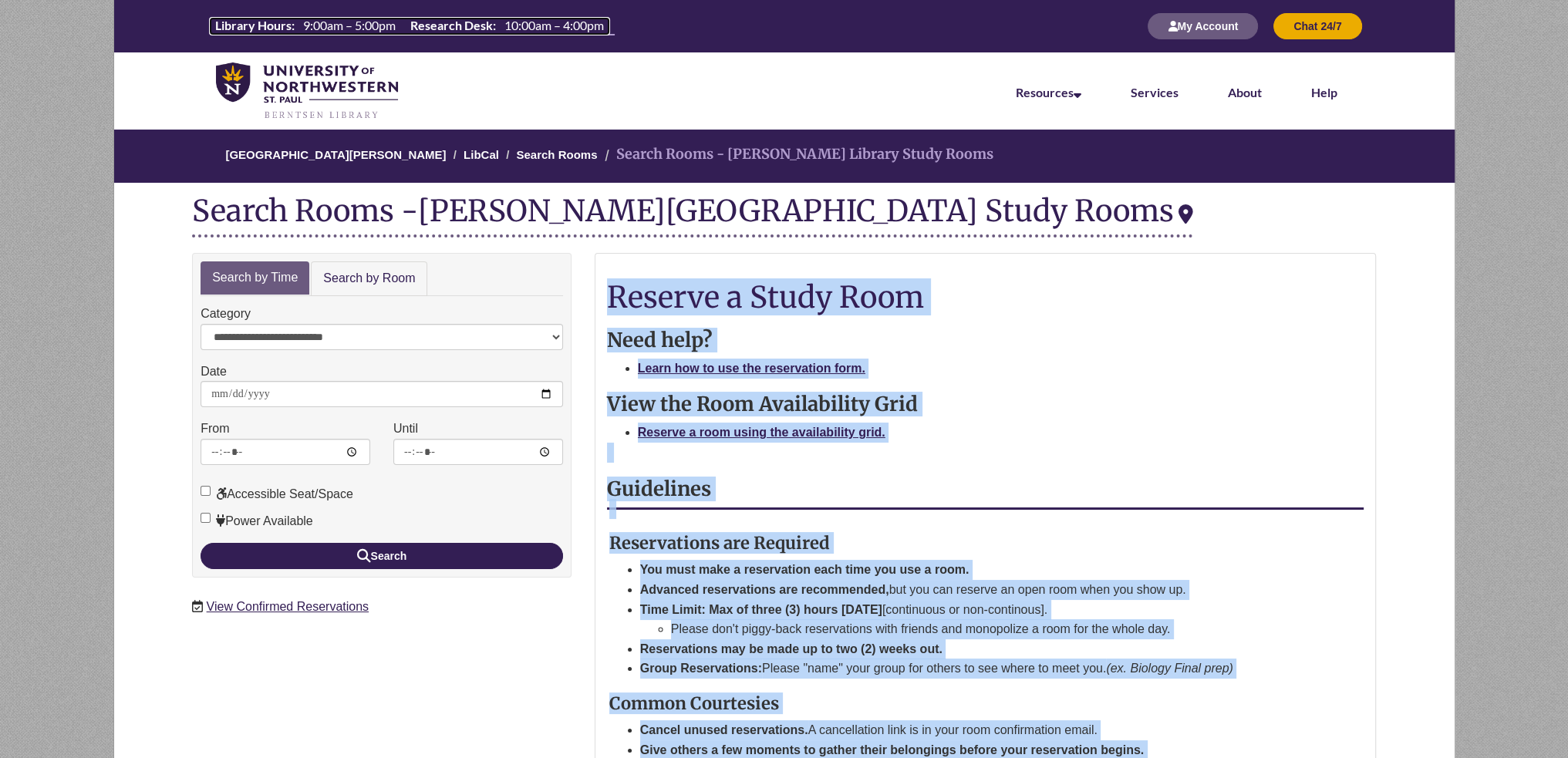
click at [339, 19] on td "9:00am – 5:00pm" at bounding box center [349, 25] width 105 height 12
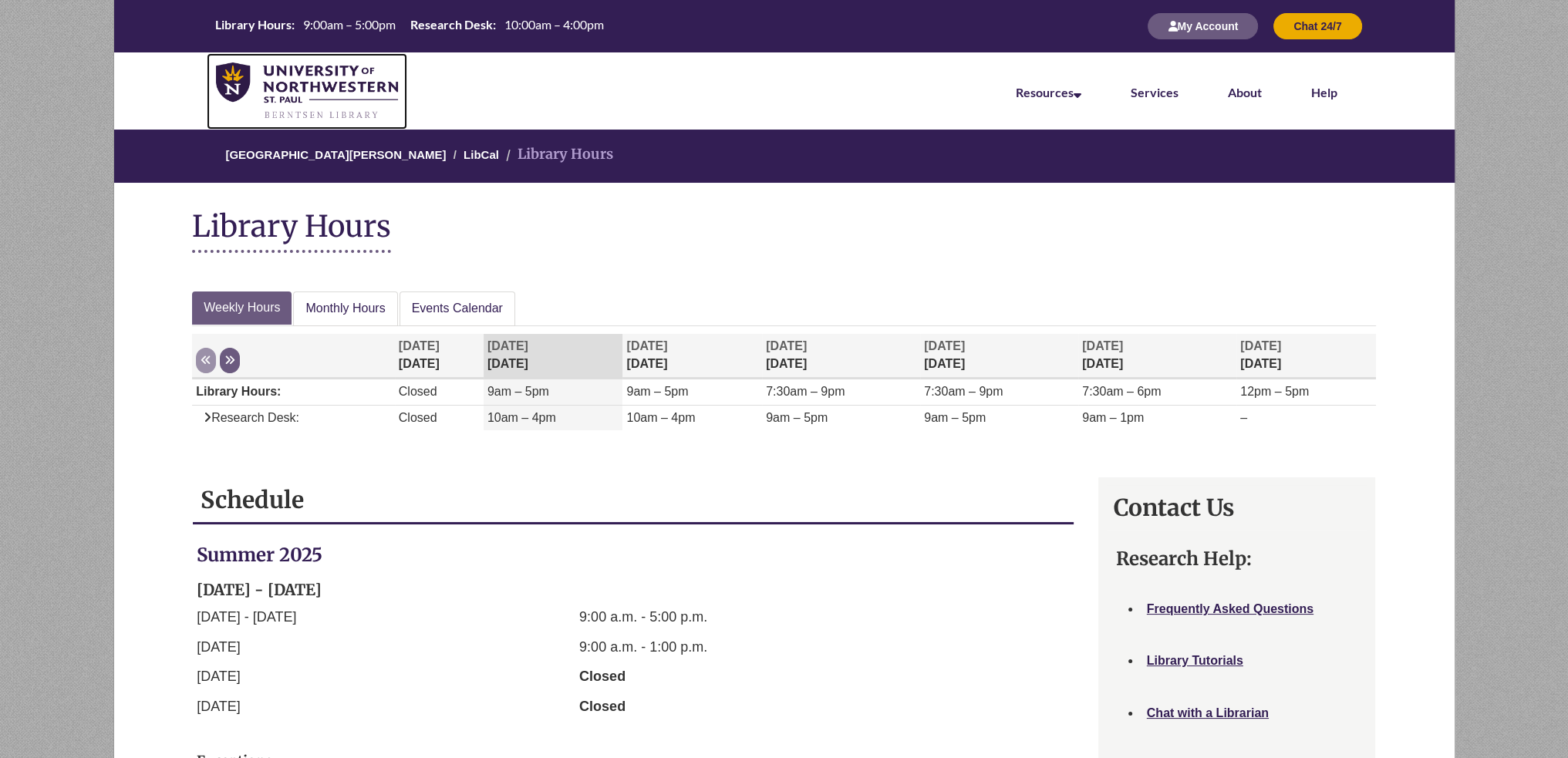
click at [278, 86] on img at bounding box center [307, 91] width 183 height 57
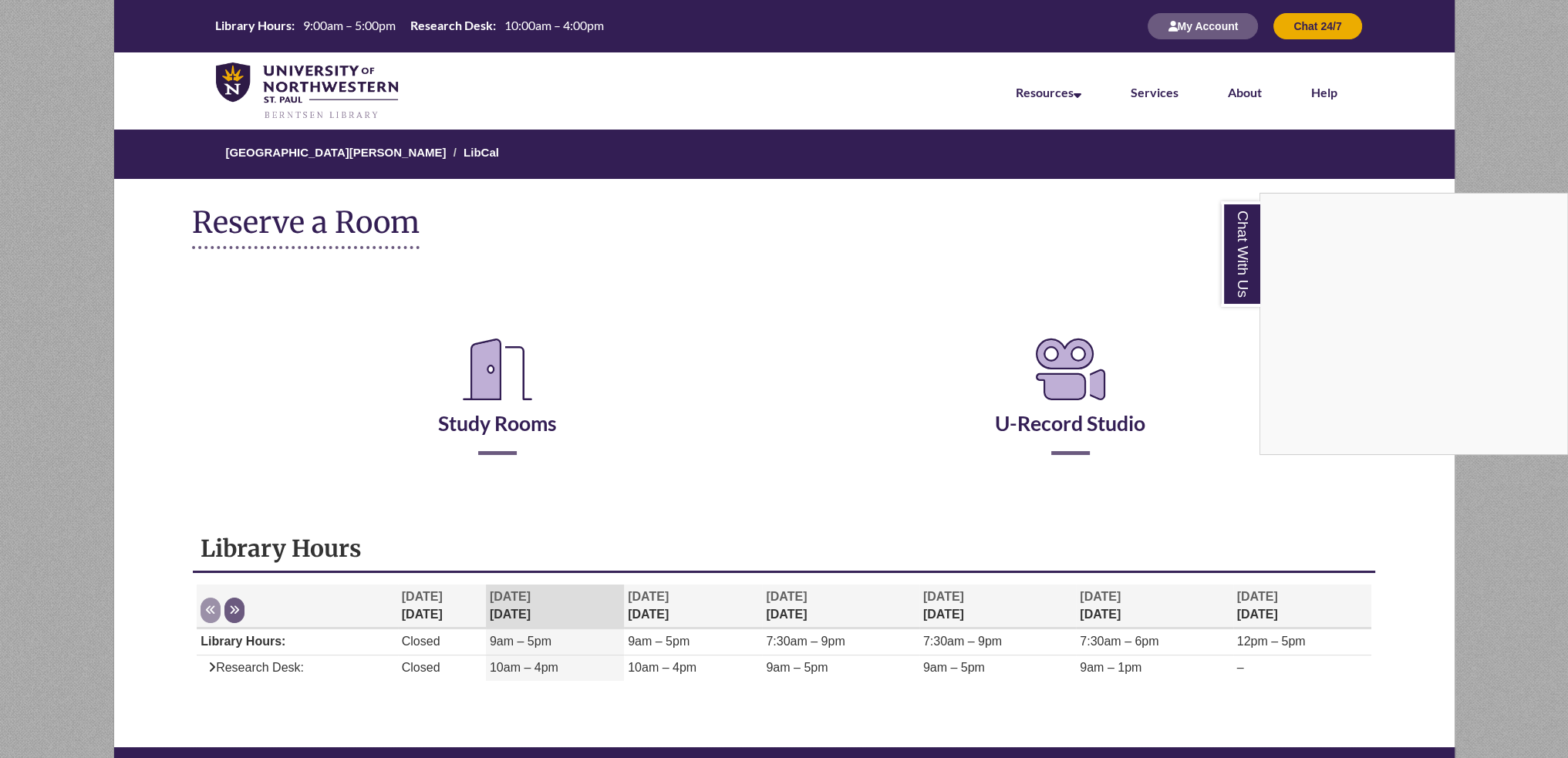
click at [500, 366] on div "Chat With Us" at bounding box center [784, 379] width 1568 height 758
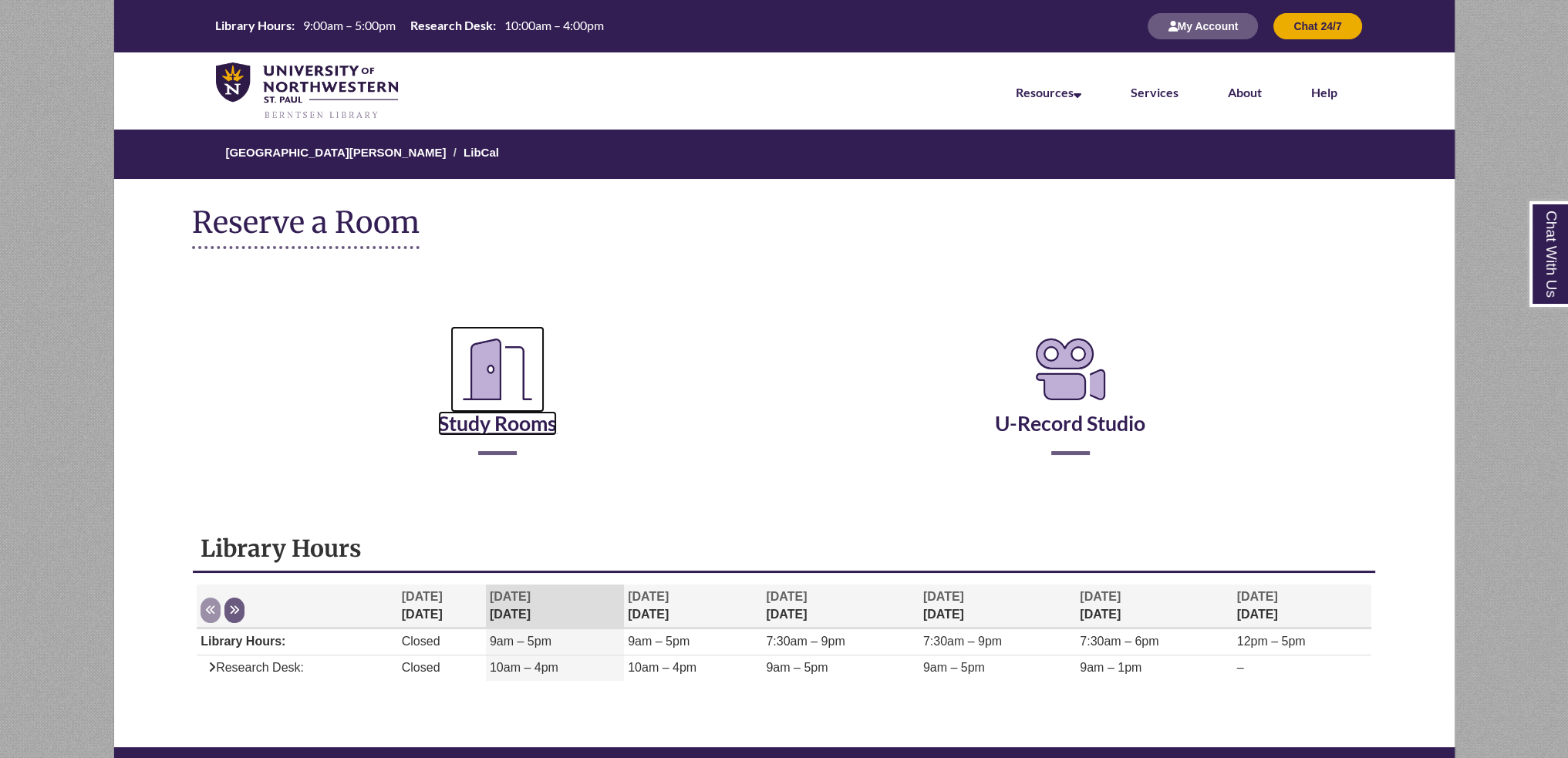
click at [495, 386] on icon "Reserve a Room" at bounding box center [498, 369] width 94 height 87
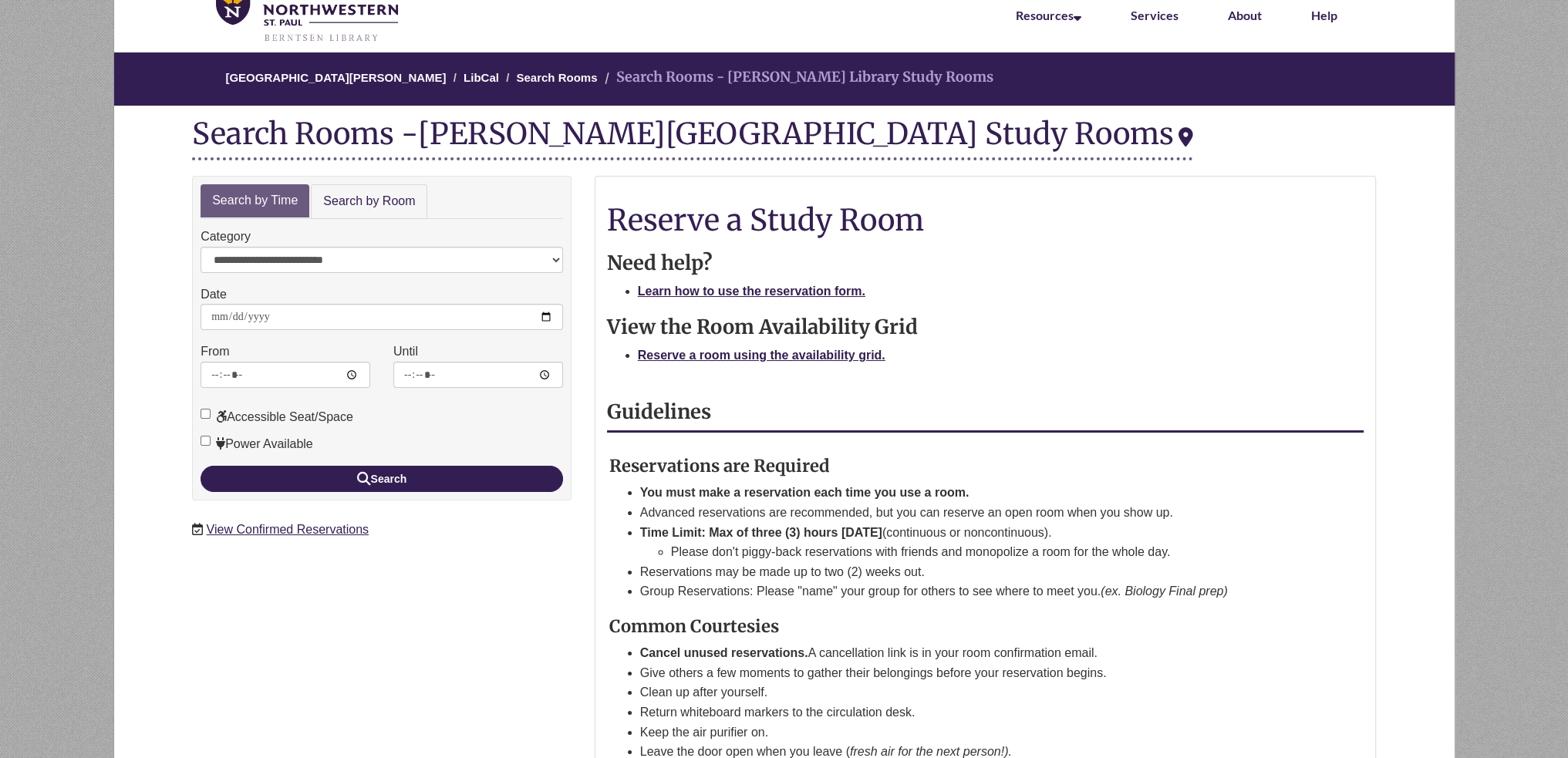
scroll to position [154, 0]
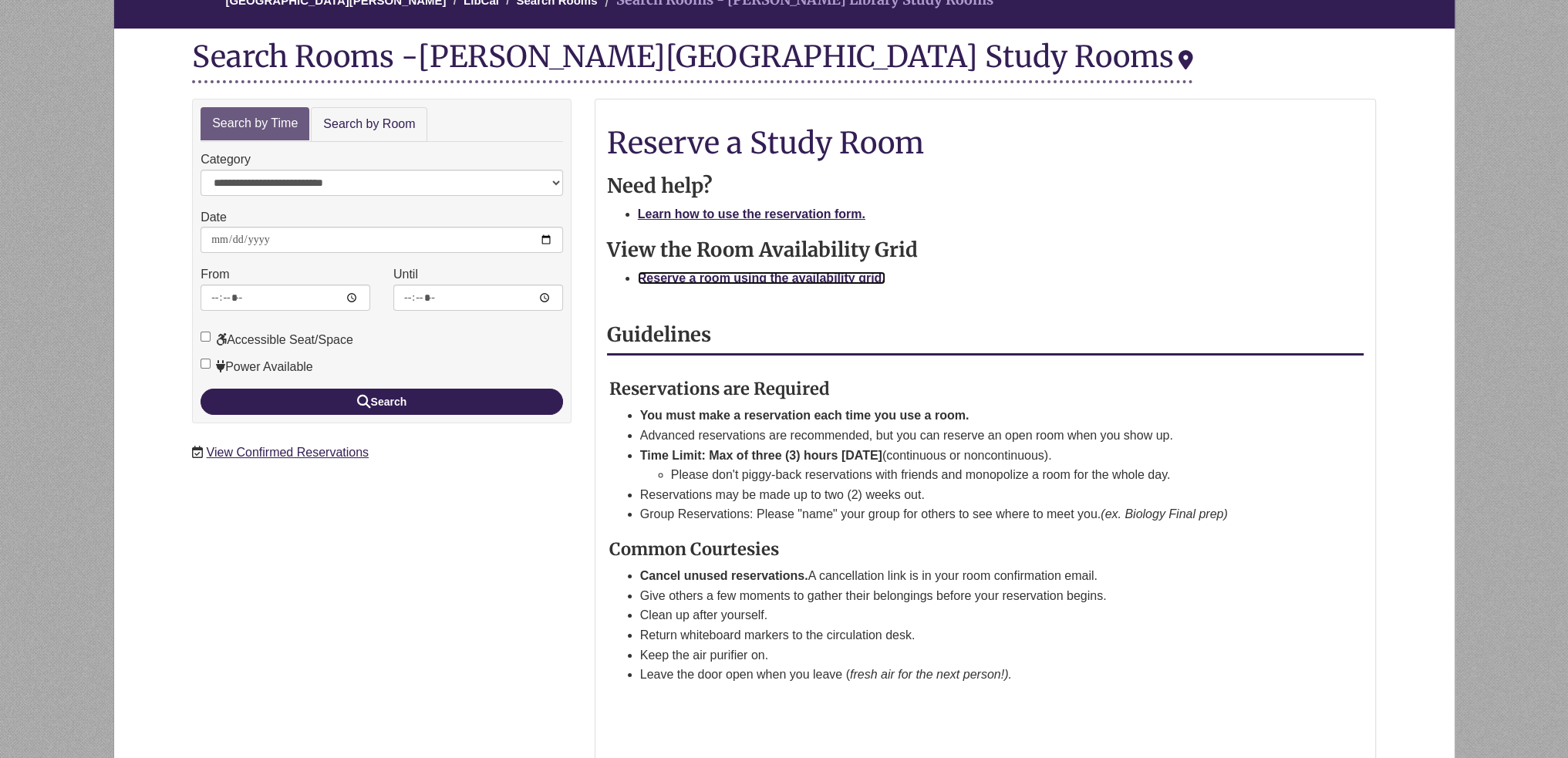
click at [782, 274] on strong "Reserve a room using the availability grid." at bounding box center [761, 277] width 248 height 13
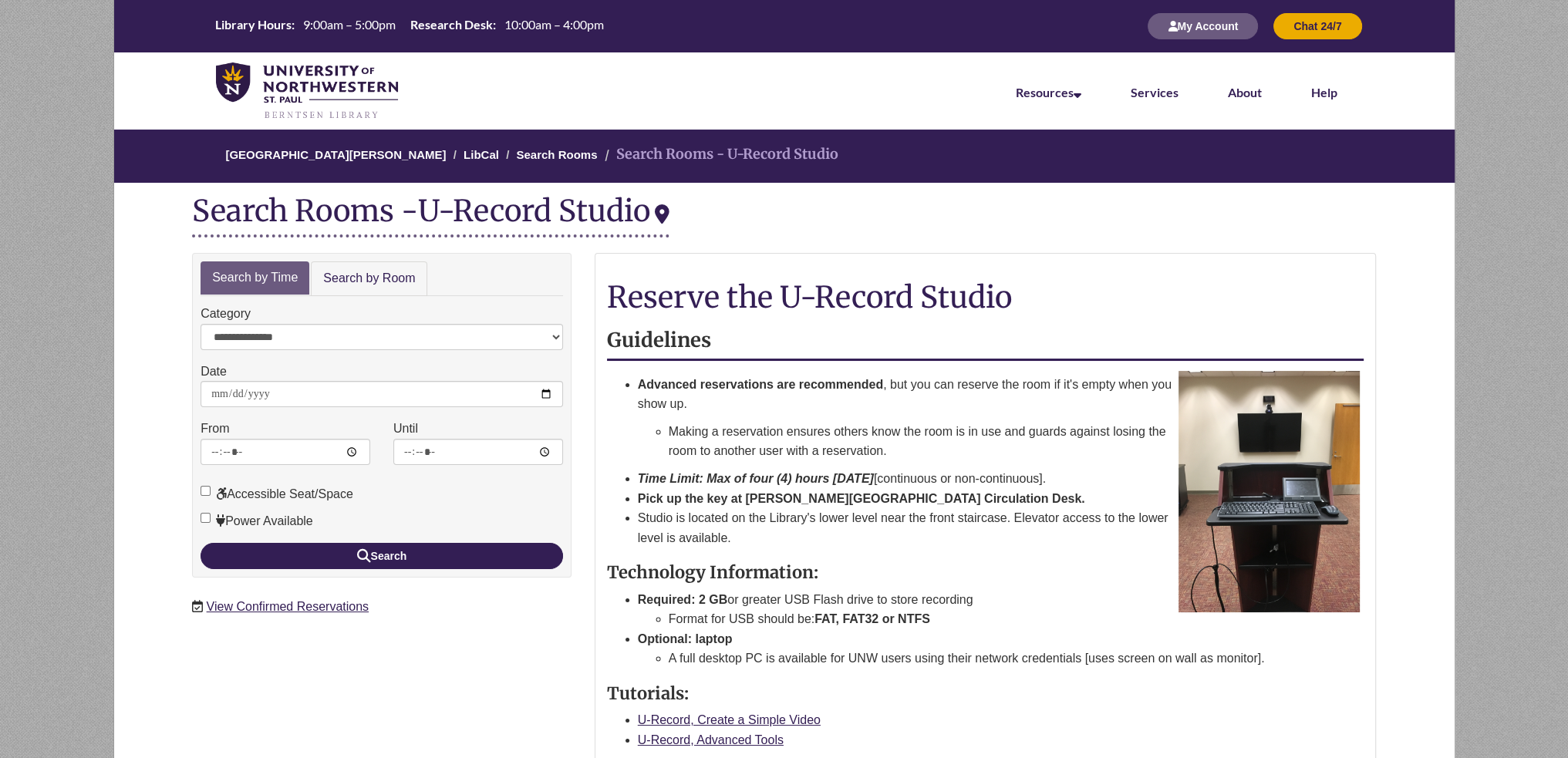
click at [972, 567] on h3 "Technology Information:" at bounding box center [986, 572] width 757 height 19
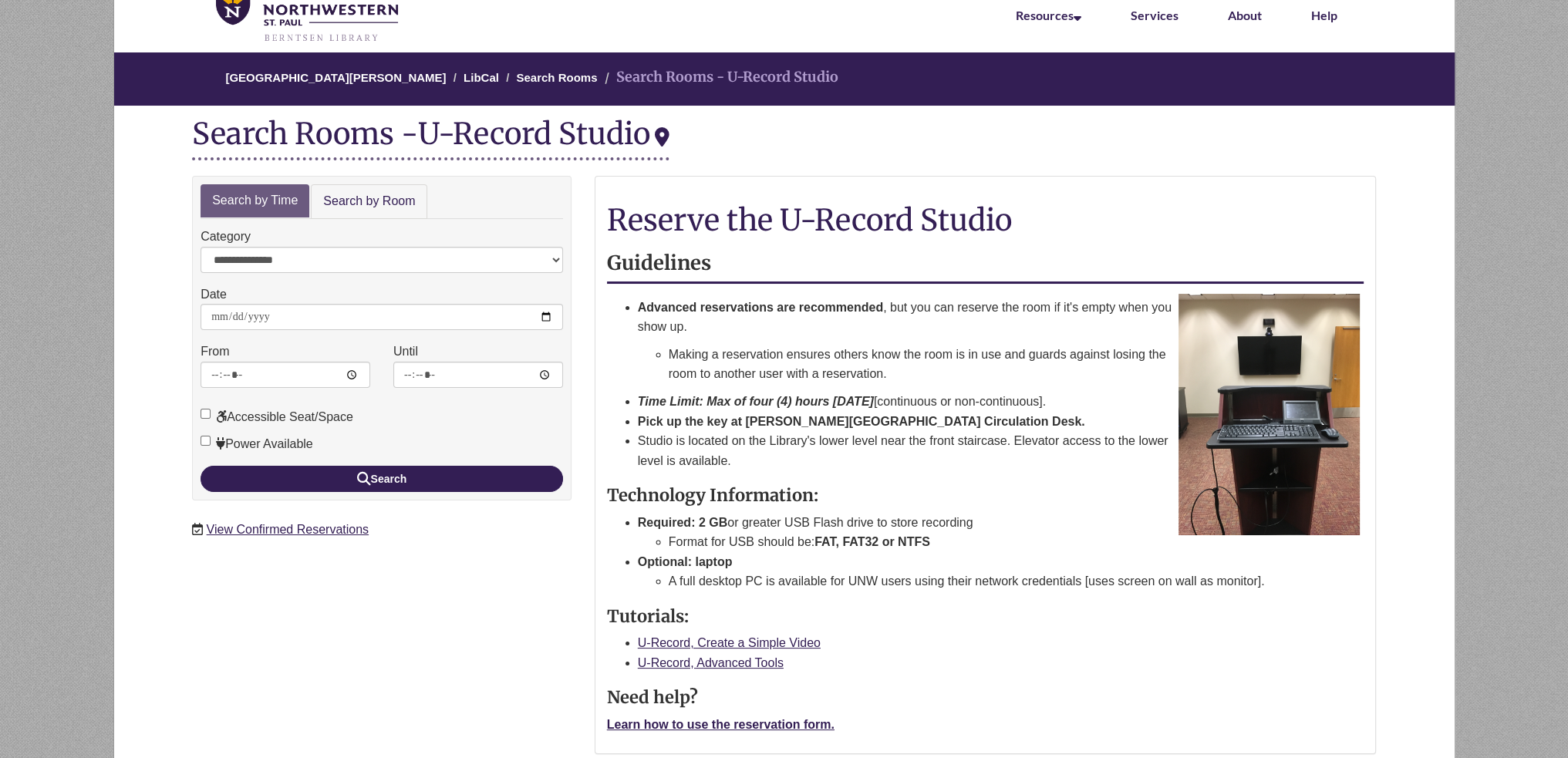
scroll to position [154, 0]
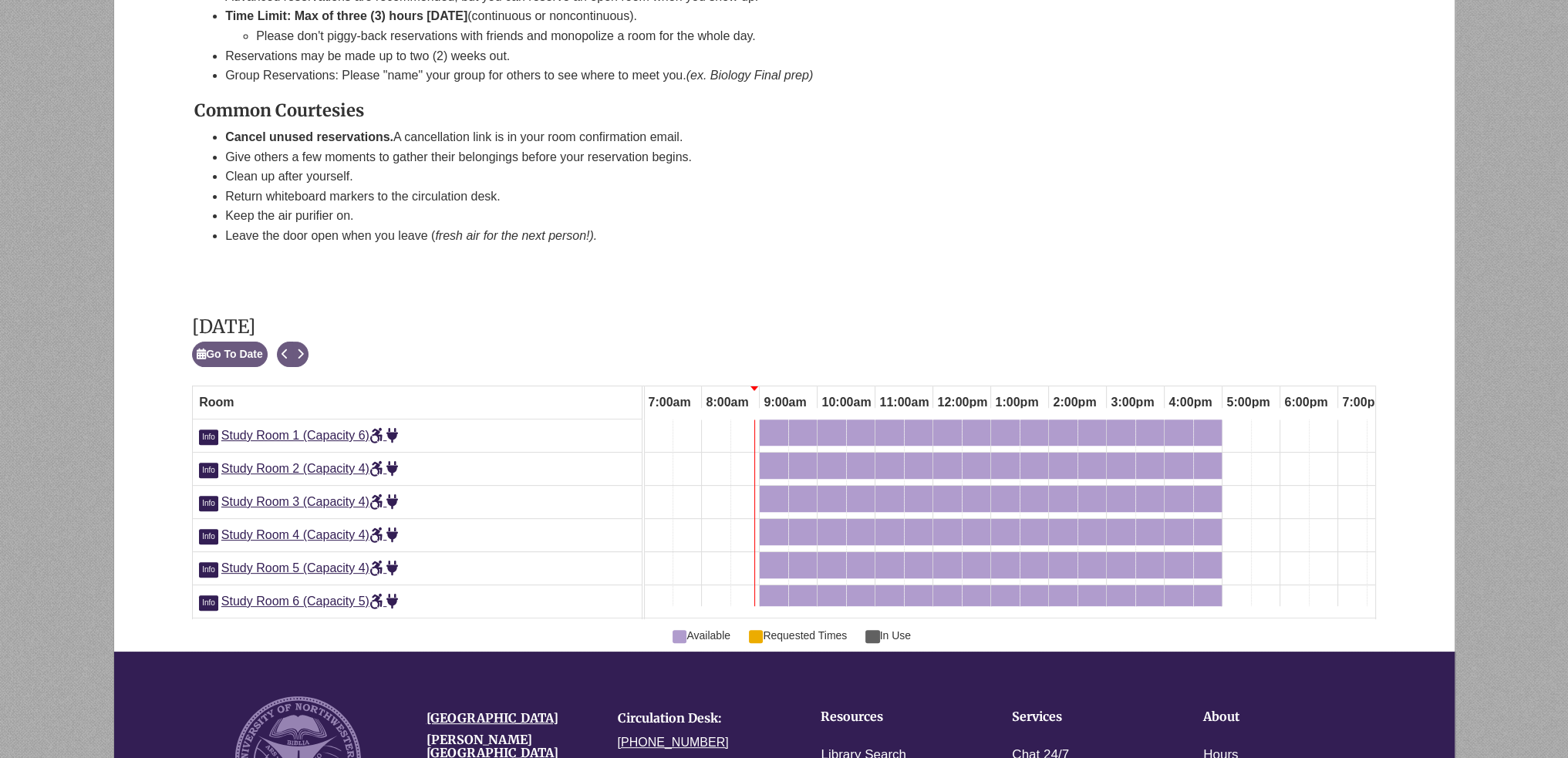
scroll to position [201, 0]
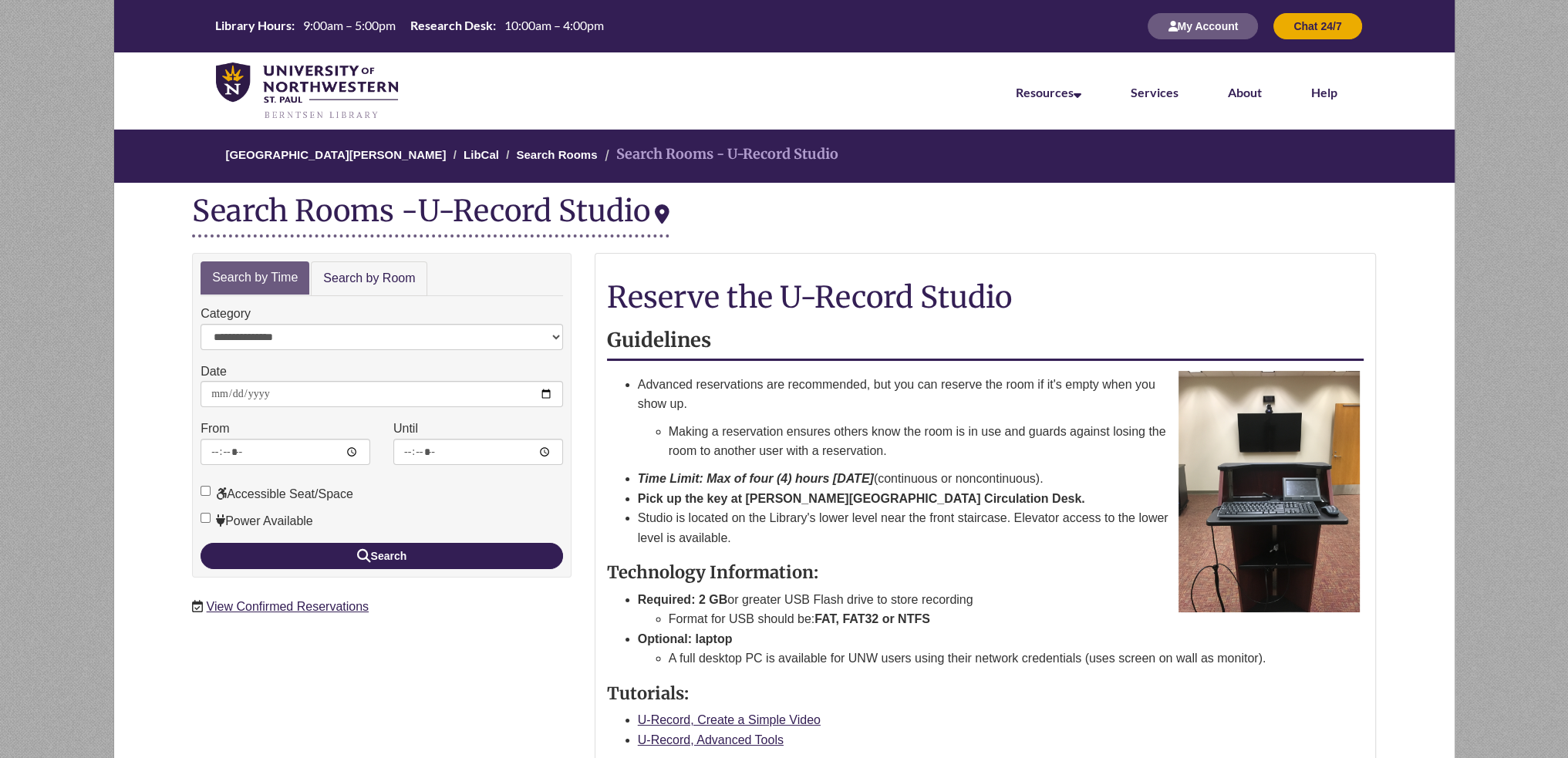
click at [361, 296] on div "**********" at bounding box center [382, 415] width 379 height 324
click at [546, 205] on div "U-Record Studio Change Location" at bounding box center [543, 210] width 251 height 37
click at [523, 144] on ol "University of Northwestern - St. Paul LibCal Search Rooms Search Rooms - U-Reco…" at bounding box center [784, 156] width 1342 height 53
click at [523, 147] on li "Search Rooms" at bounding box center [549, 155] width 95 height 19
click at [531, 153] on link "Search Rooms" at bounding box center [556, 154] width 81 height 13
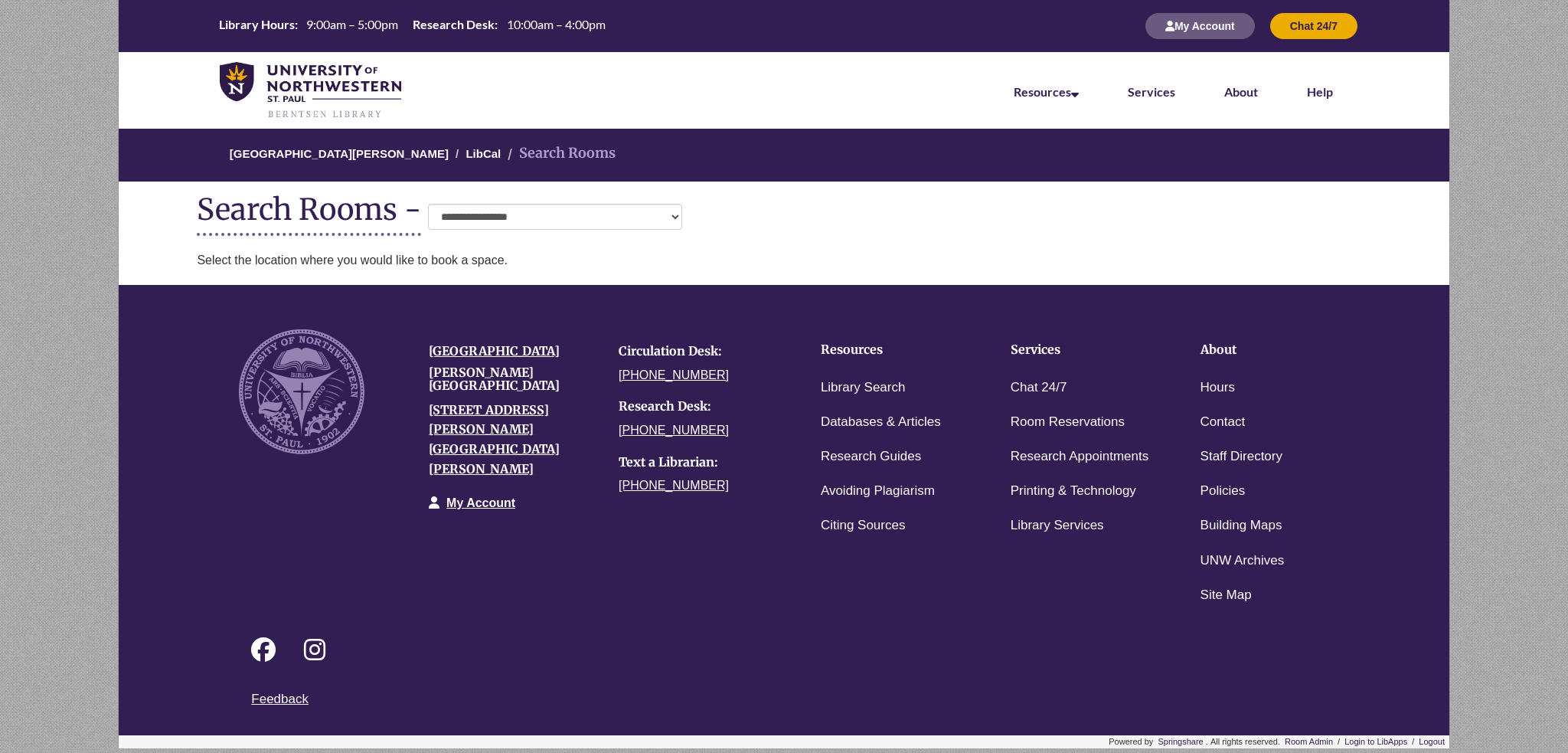
click at [575, 201] on h1 "**********" at bounding box center [784, 215] width 1174 height 43
click at [569, 210] on select "**********" at bounding box center [555, 216] width 254 height 26
select select "**********"
click at [428, 204] on select "**********" at bounding box center [555, 216] width 254 height 26
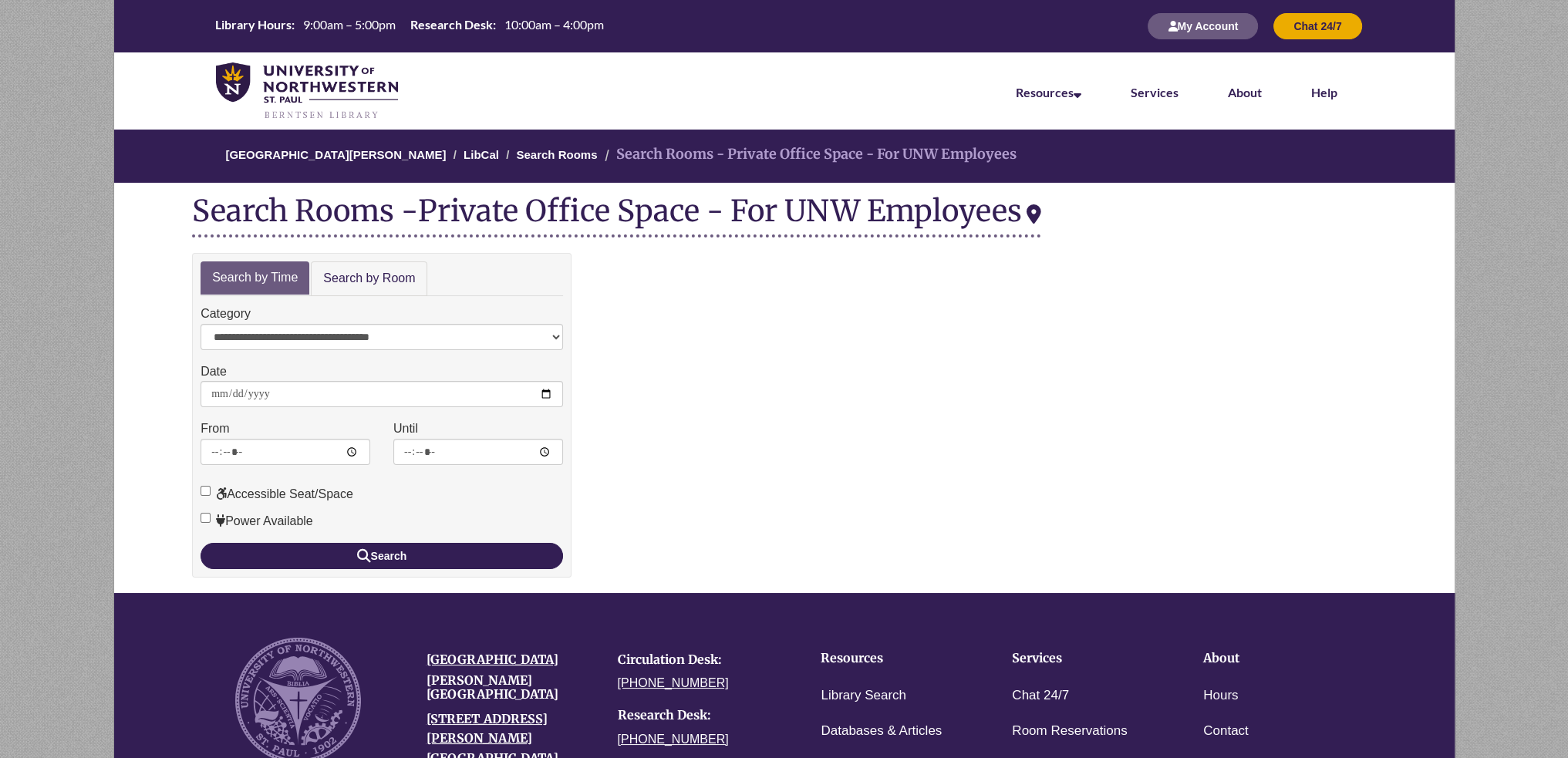
click at [481, 540] on form "**********" at bounding box center [382, 436] width 363 height 265
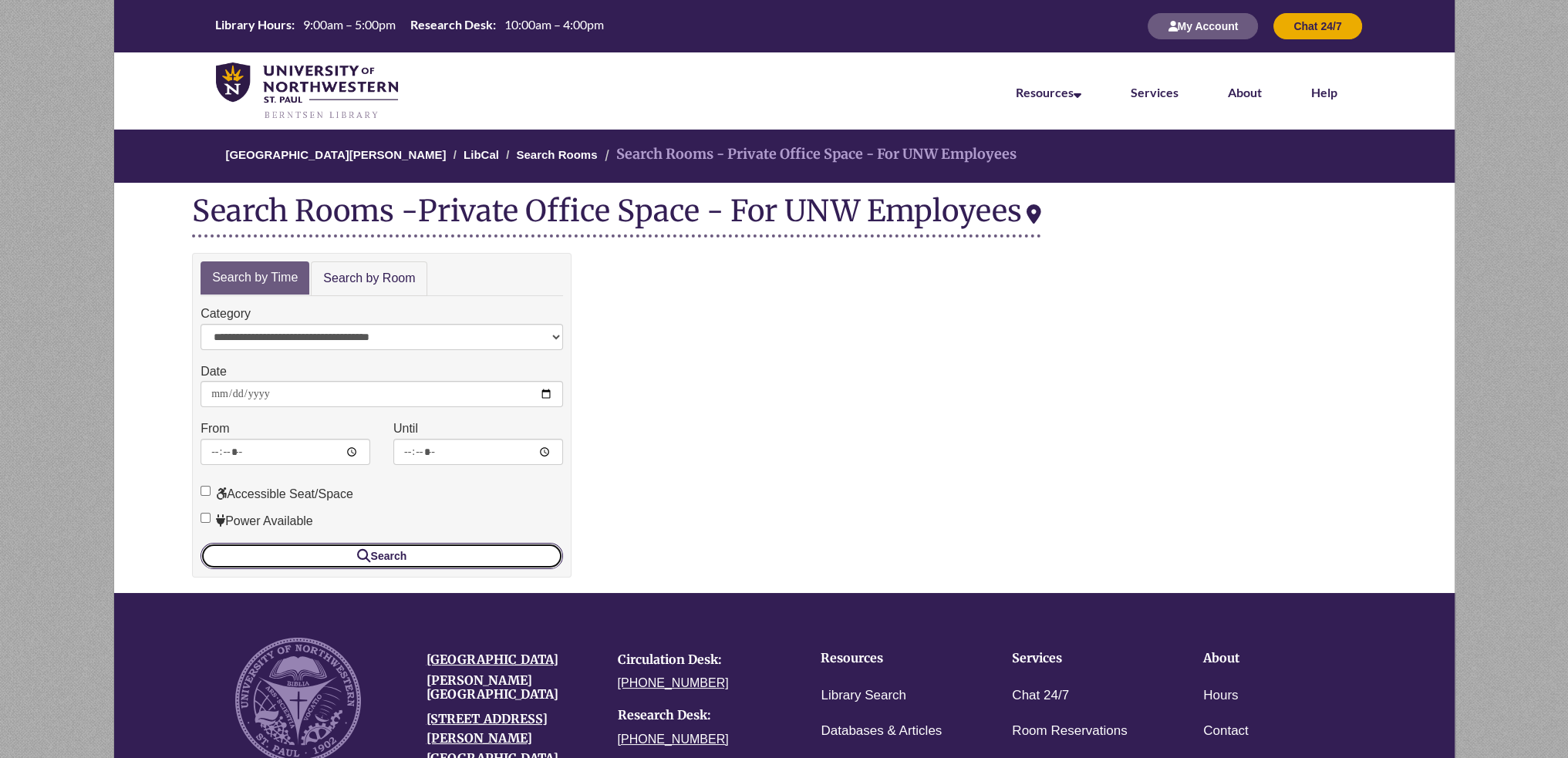
click at [488, 556] on button "Search" at bounding box center [382, 556] width 363 height 27
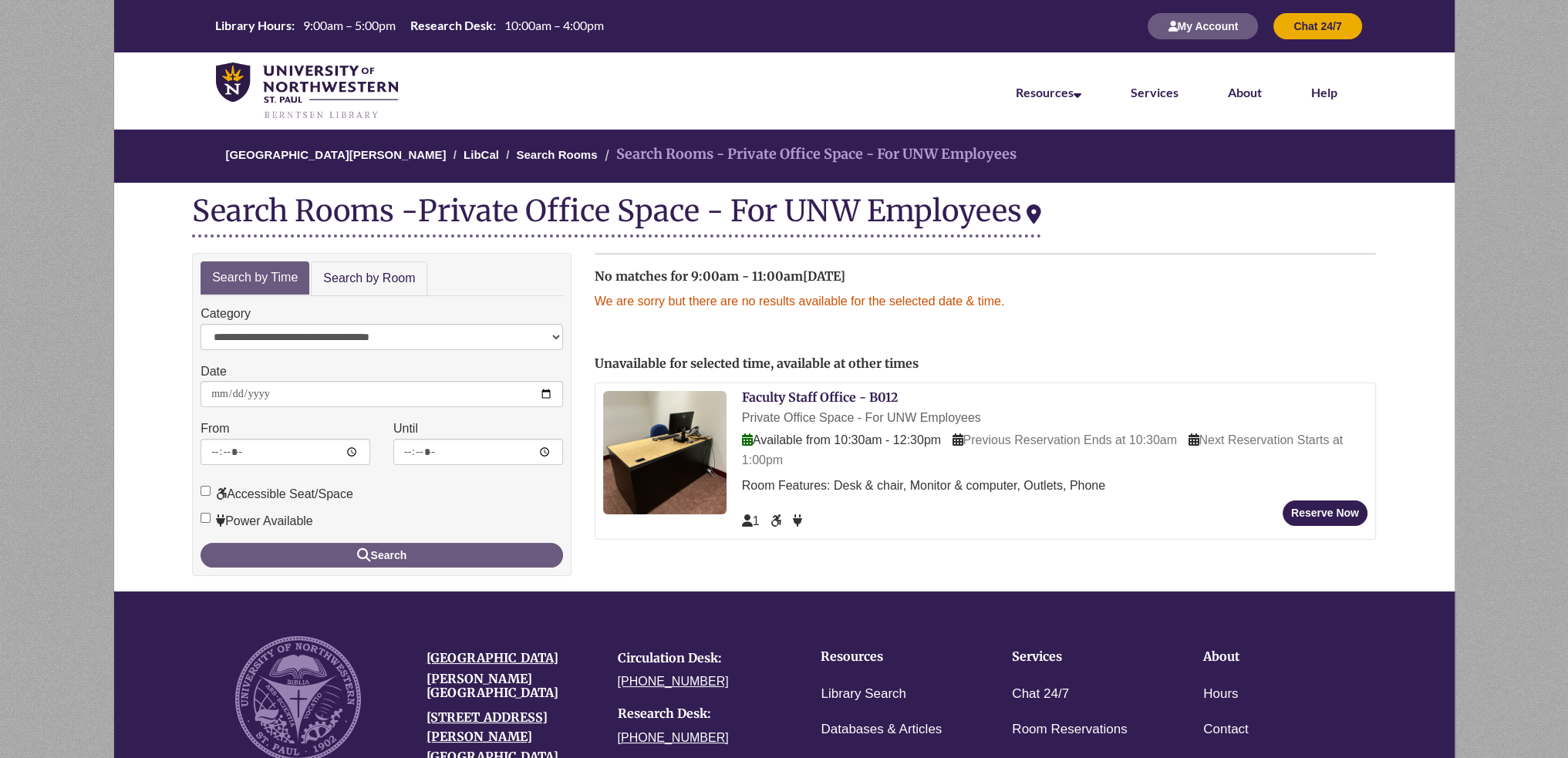
click at [766, 311] on div "Reservation Instructions Reserve Private Office - B012 Only UNW faculty and sta…" at bounding box center [986, 404] width 805 height 302
click at [811, 399] on link "Faculty Staff Office - B012" at bounding box center [820, 397] width 156 height 15
